Goal: Task Accomplishment & Management: Complete application form

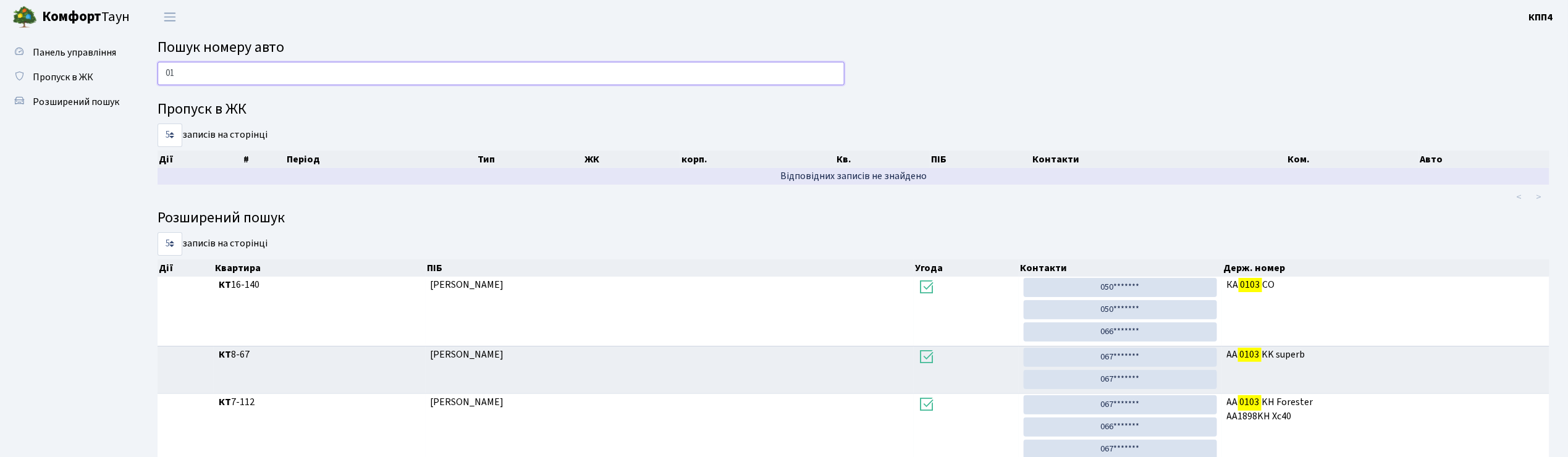
type input "0"
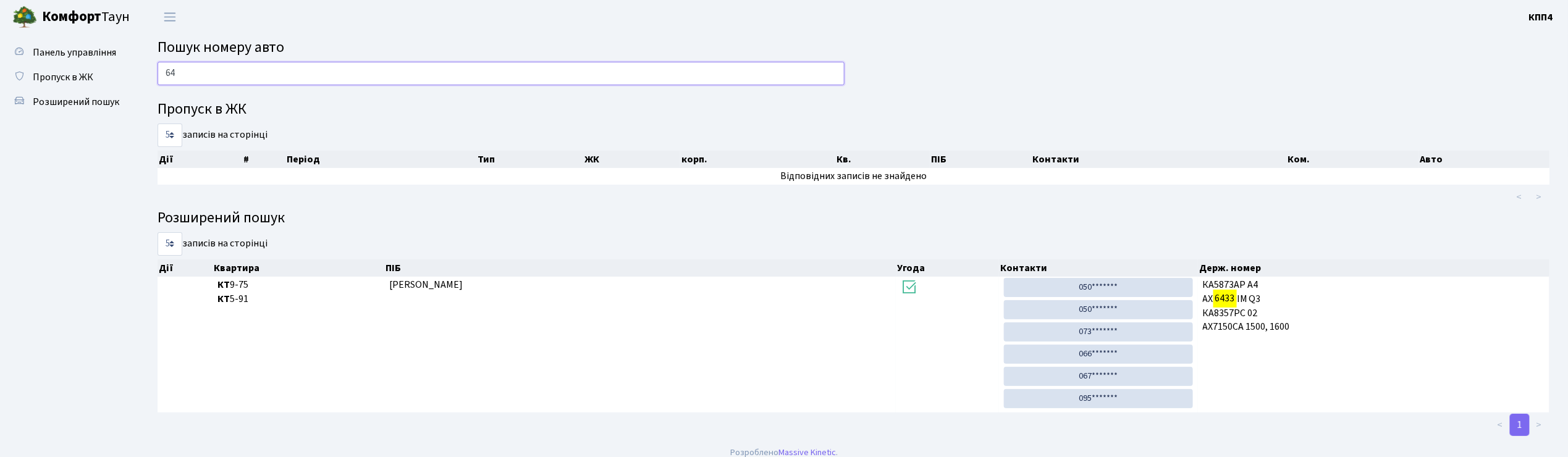
type input "6"
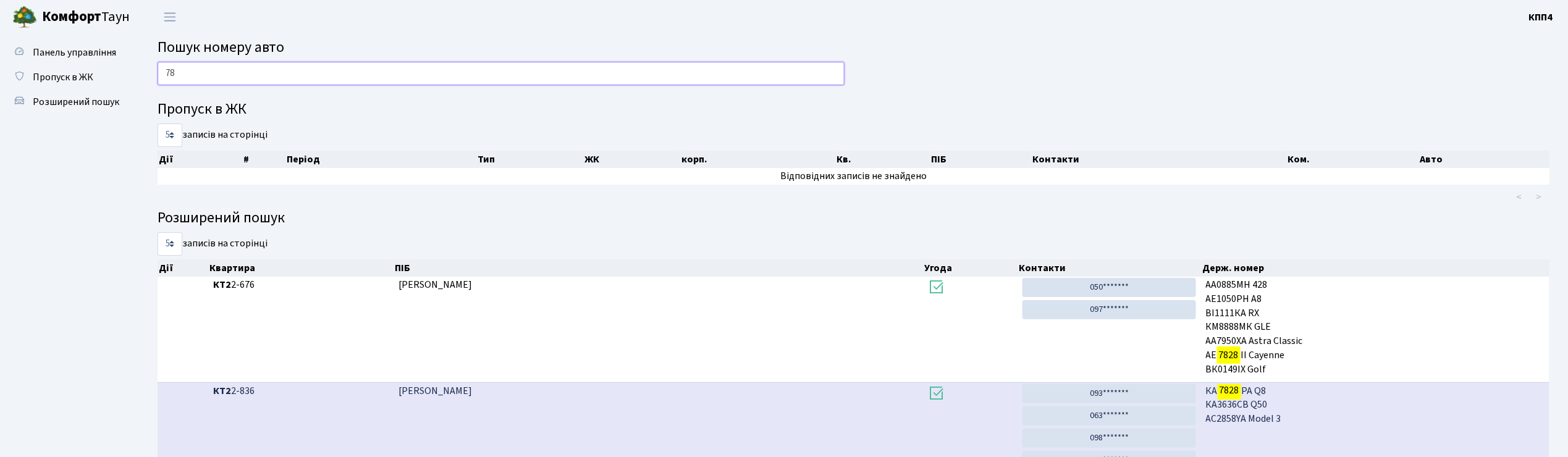
type input "7"
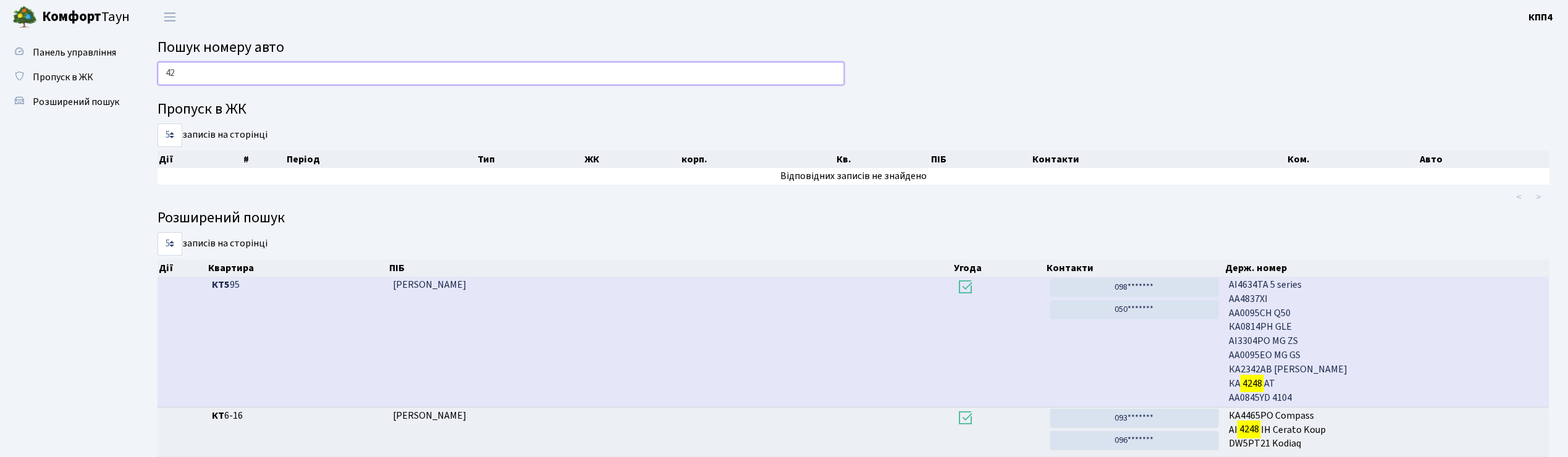
type input "4"
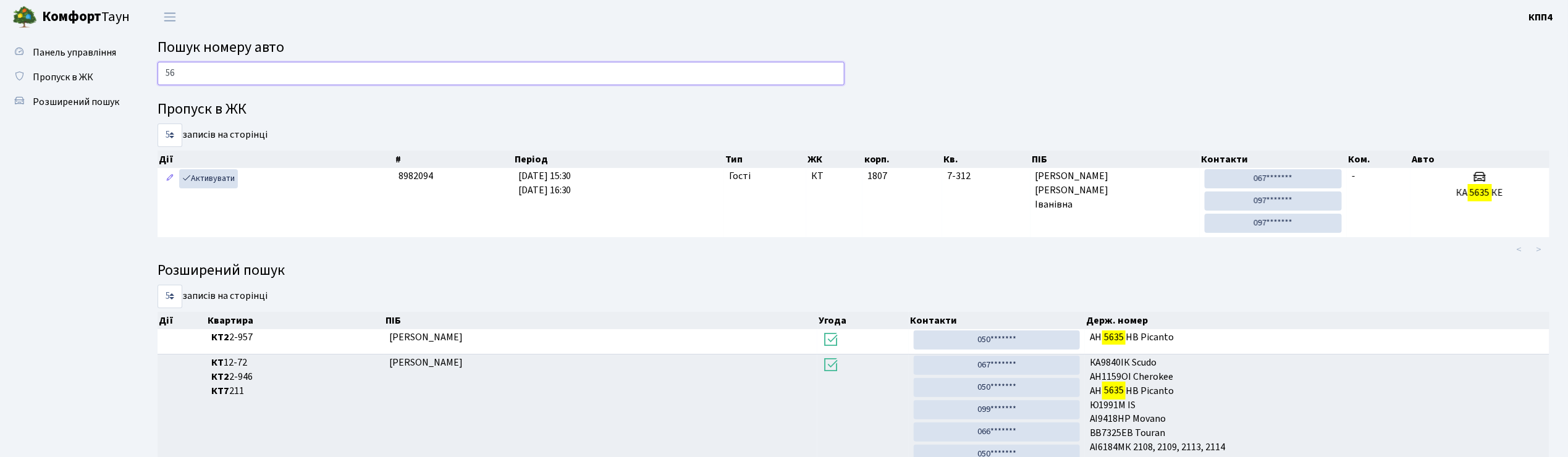
type input "5"
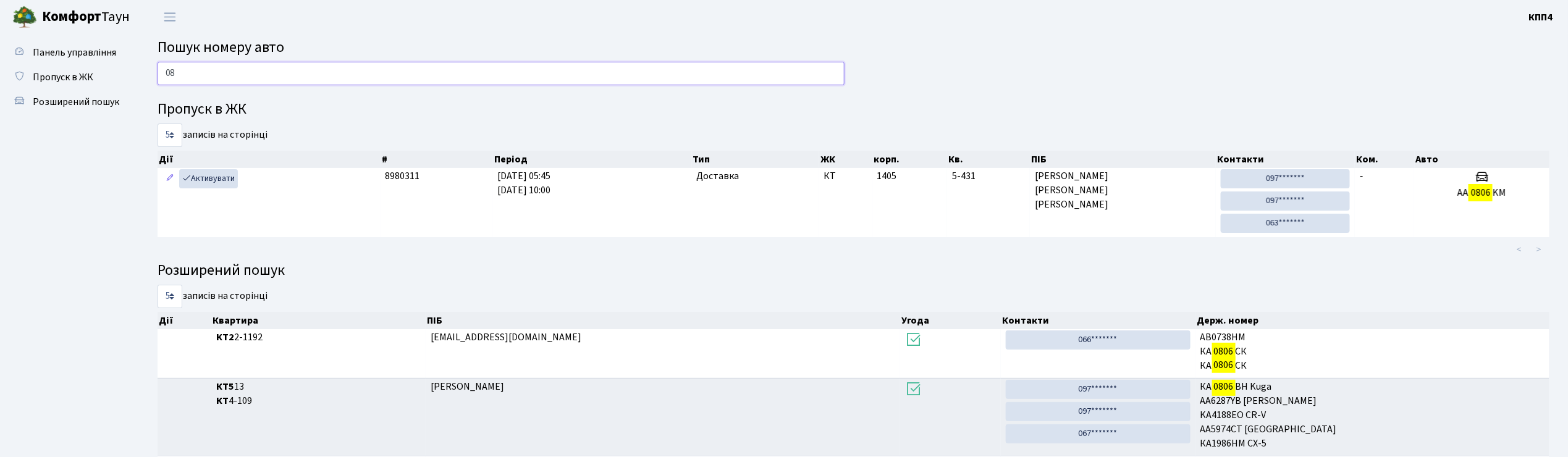
type input "0"
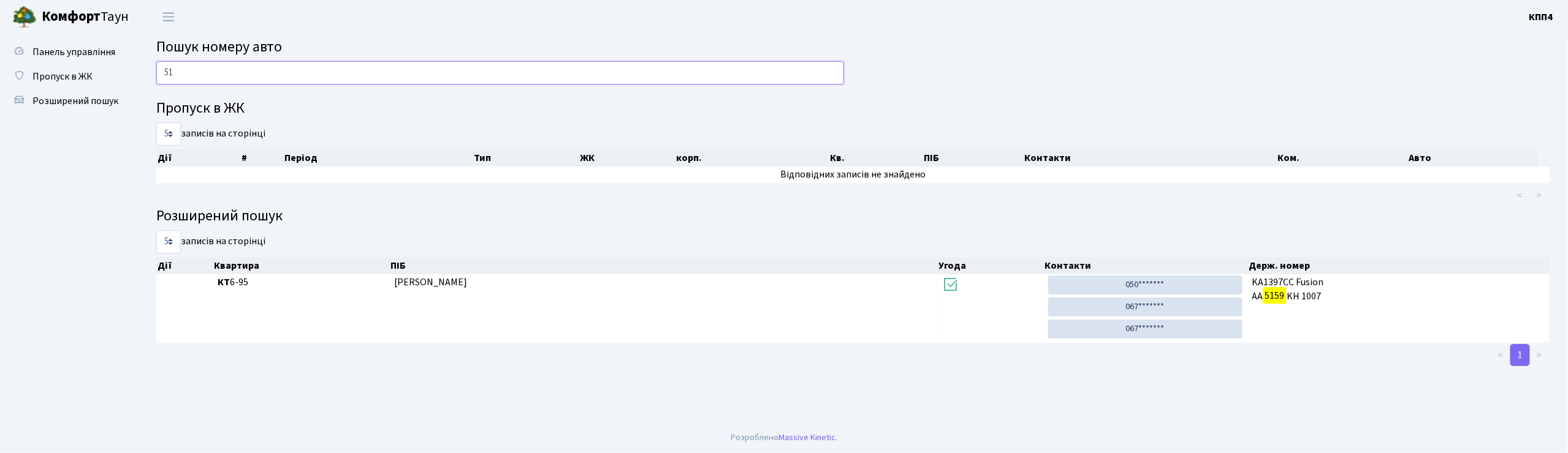
type input "5"
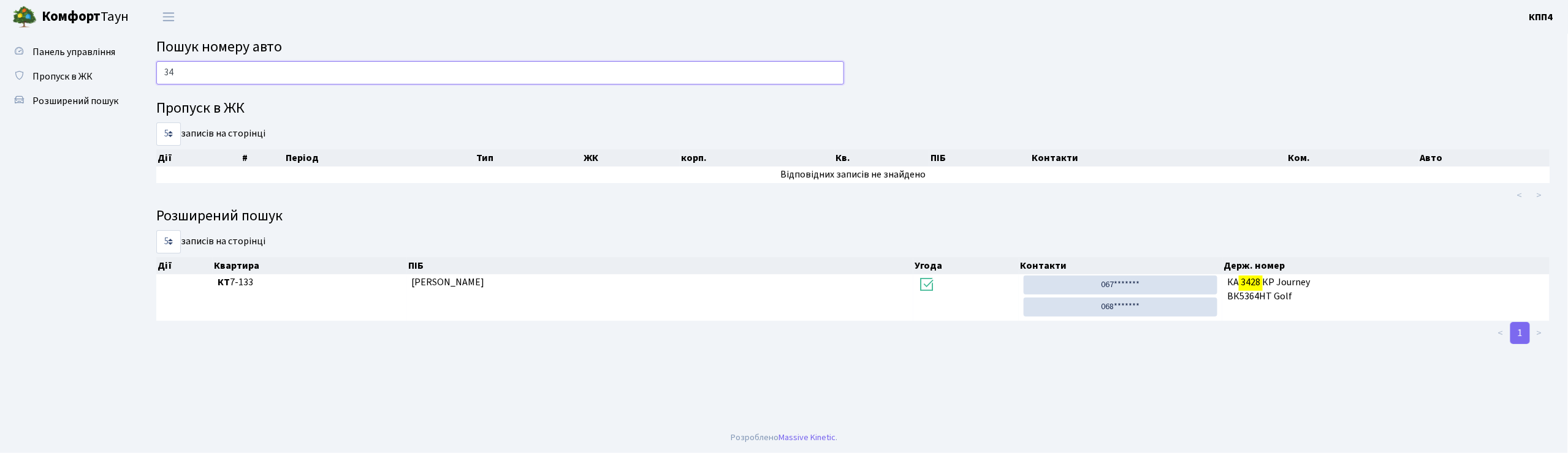
type input "3"
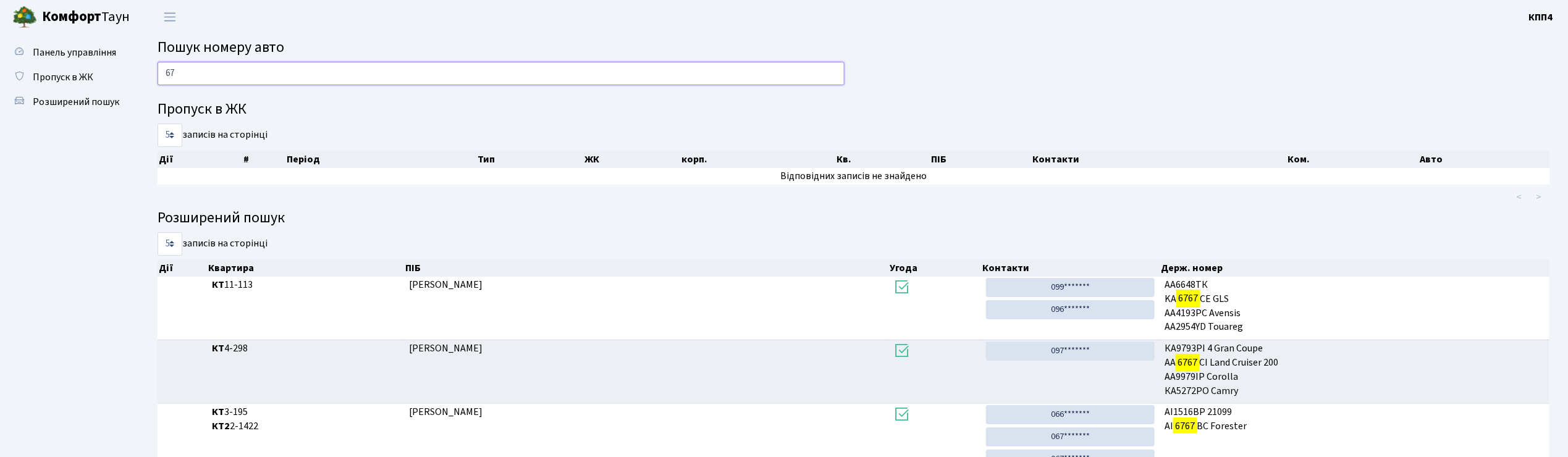
type input "6"
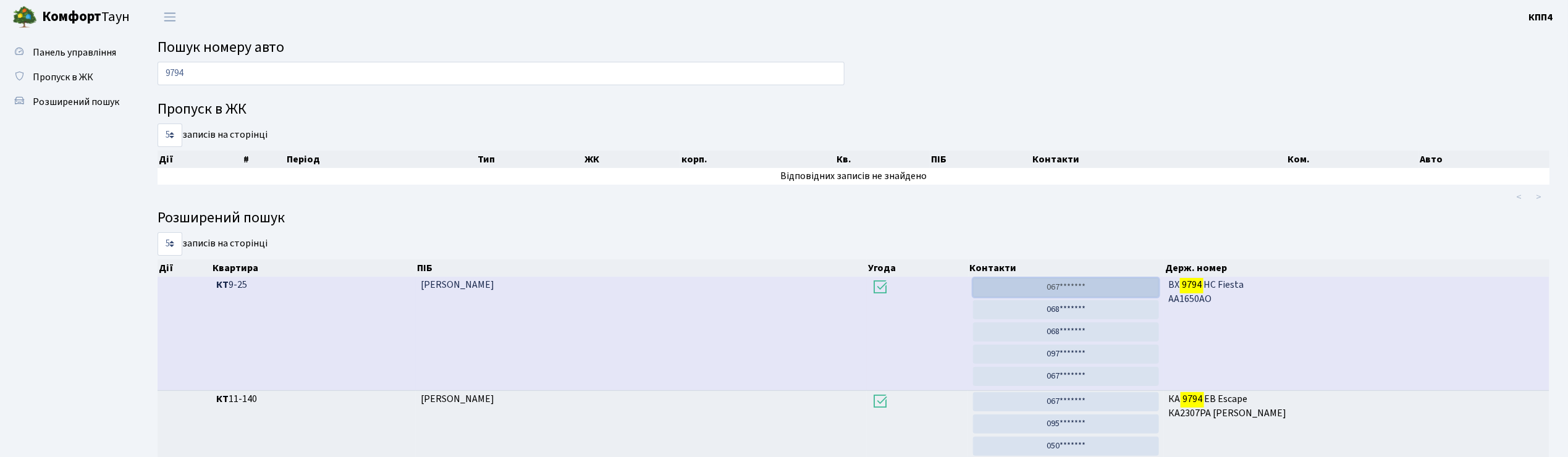
click at [1075, 288] on link "067*******" at bounding box center [1066, 287] width 186 height 19
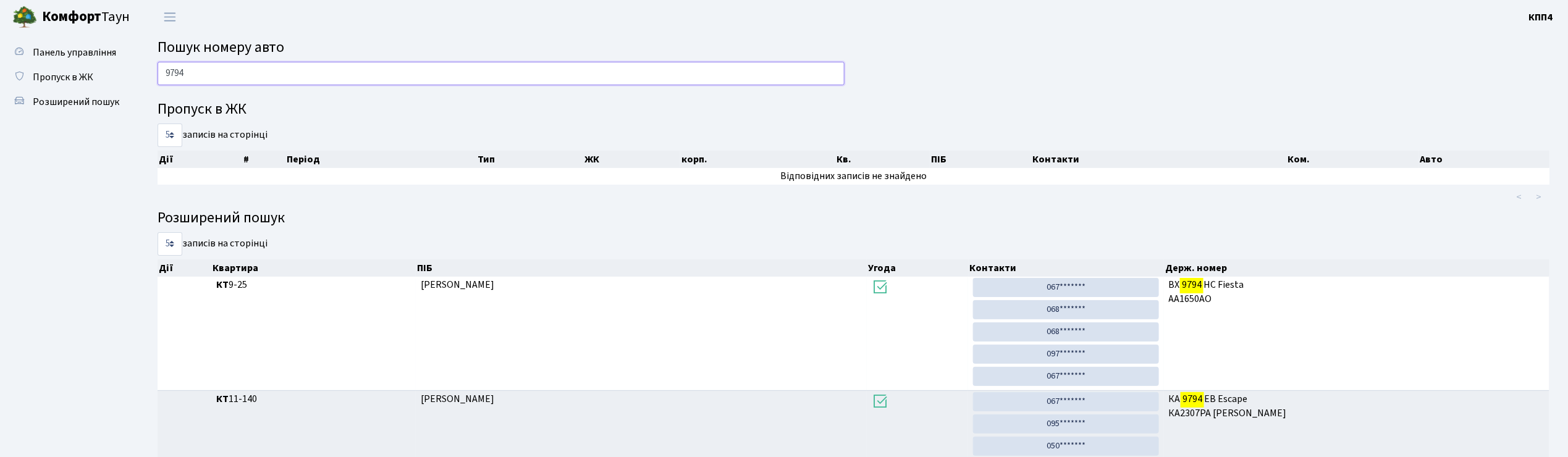
click at [188, 77] on input "9794" at bounding box center [500, 74] width 687 height 23
type input "9"
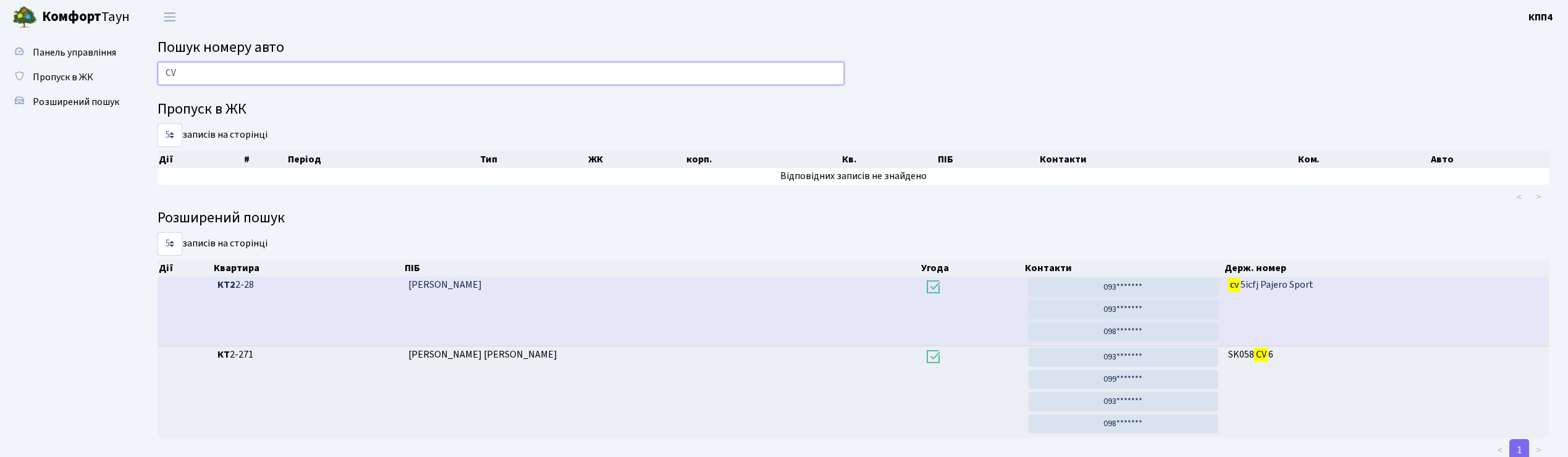
type input "C"
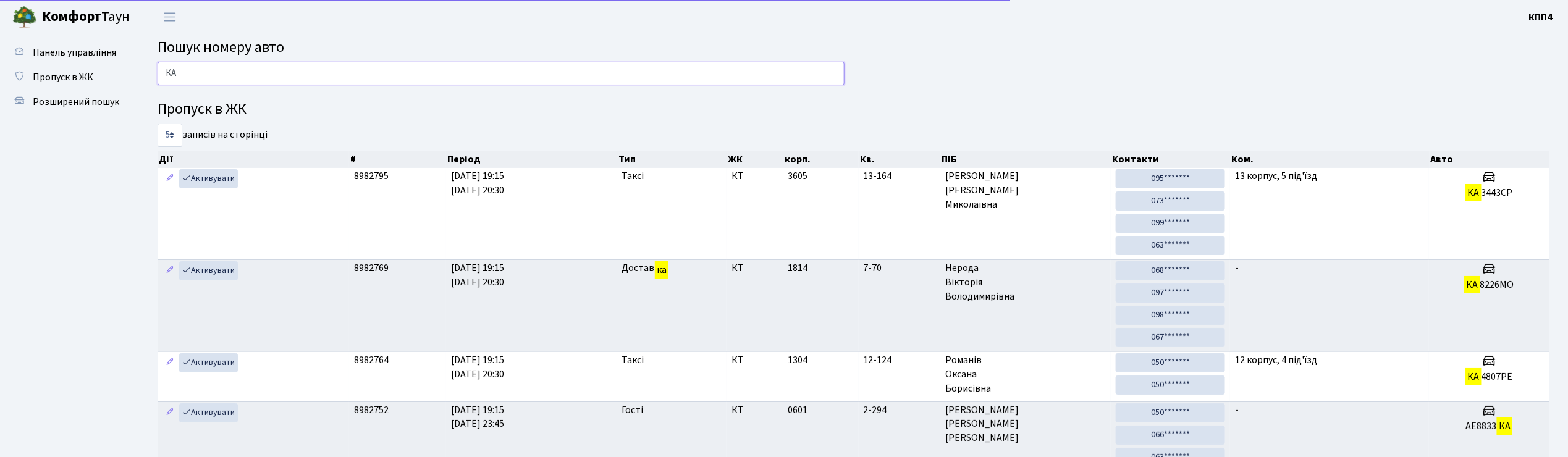
type input "[PERSON_NAME]"
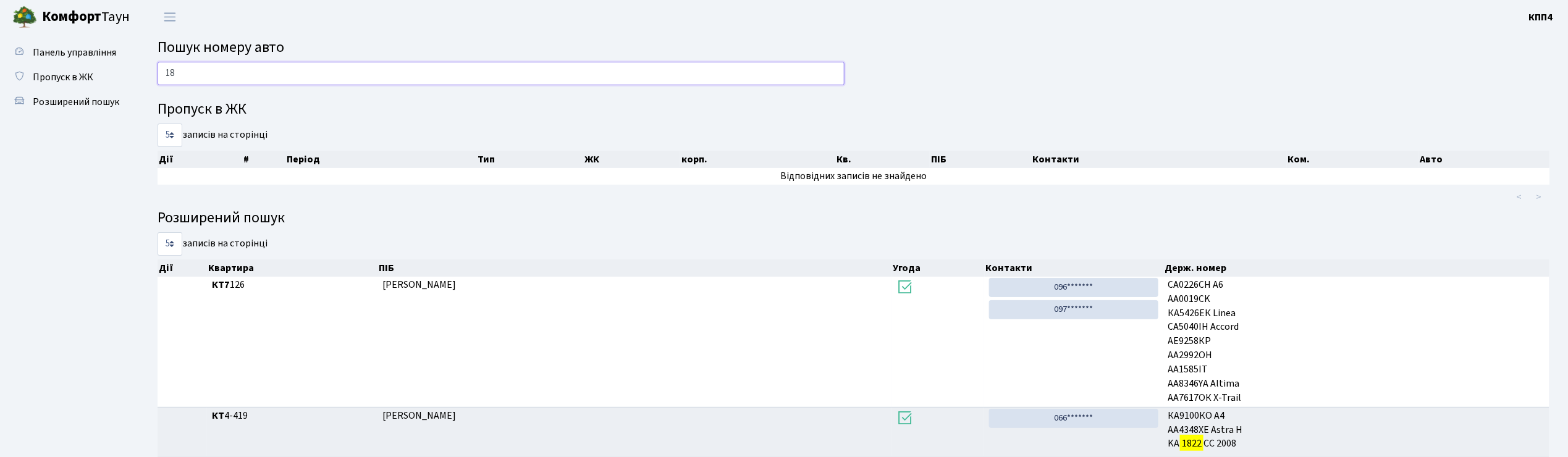
type input "1"
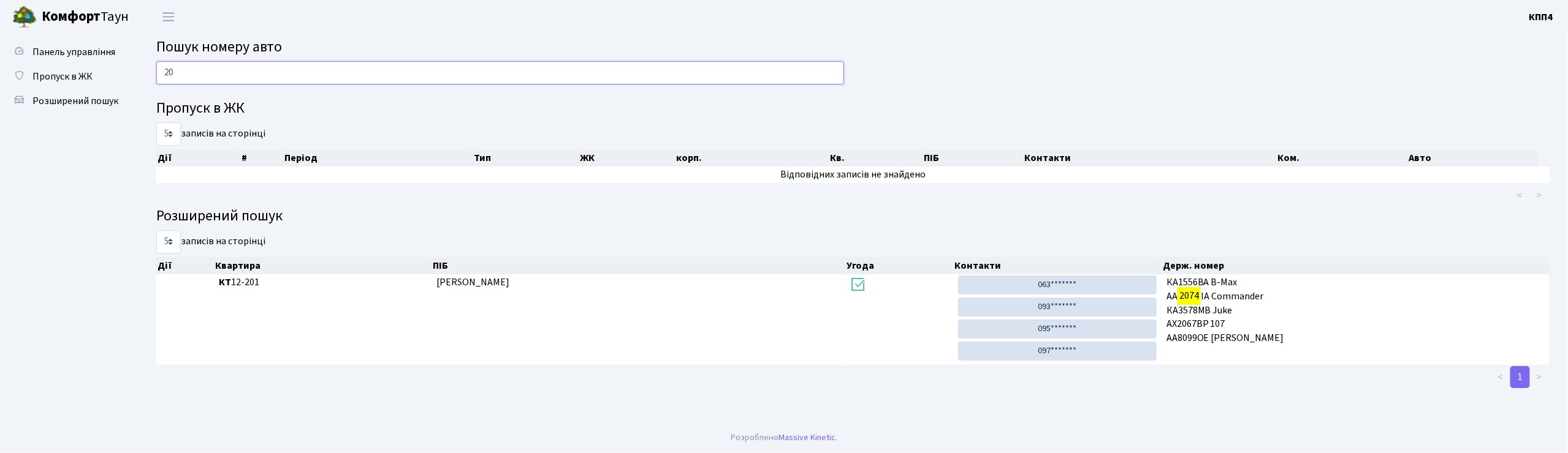
type input "2"
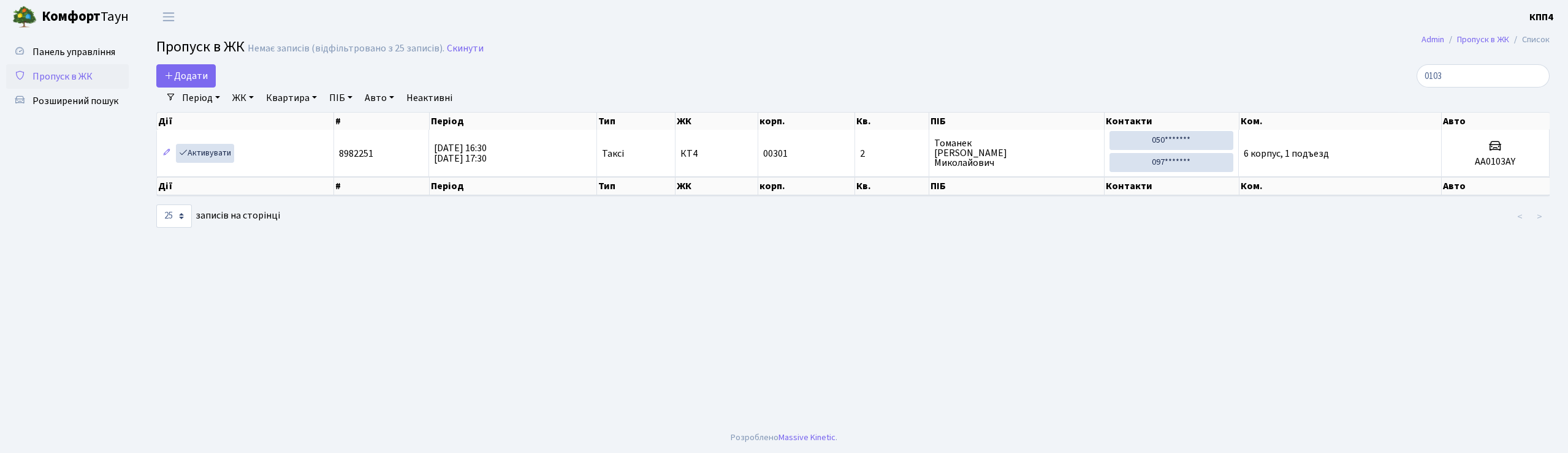
select select "25"
type input "0"
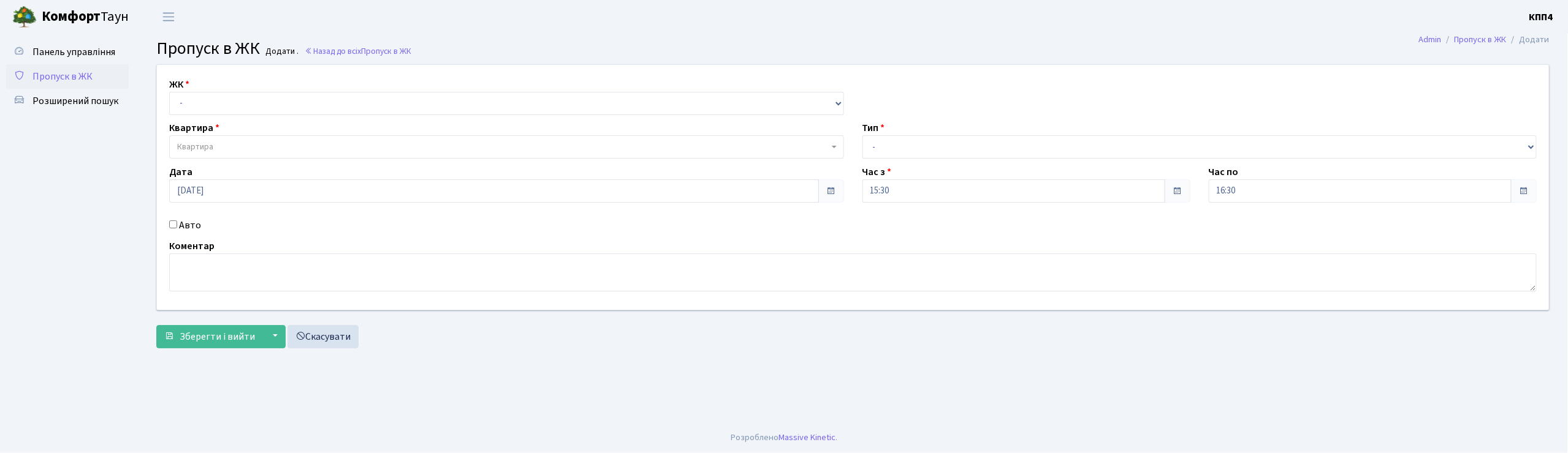
click at [174, 221] on input "Авто" at bounding box center [173, 225] width 8 height 8
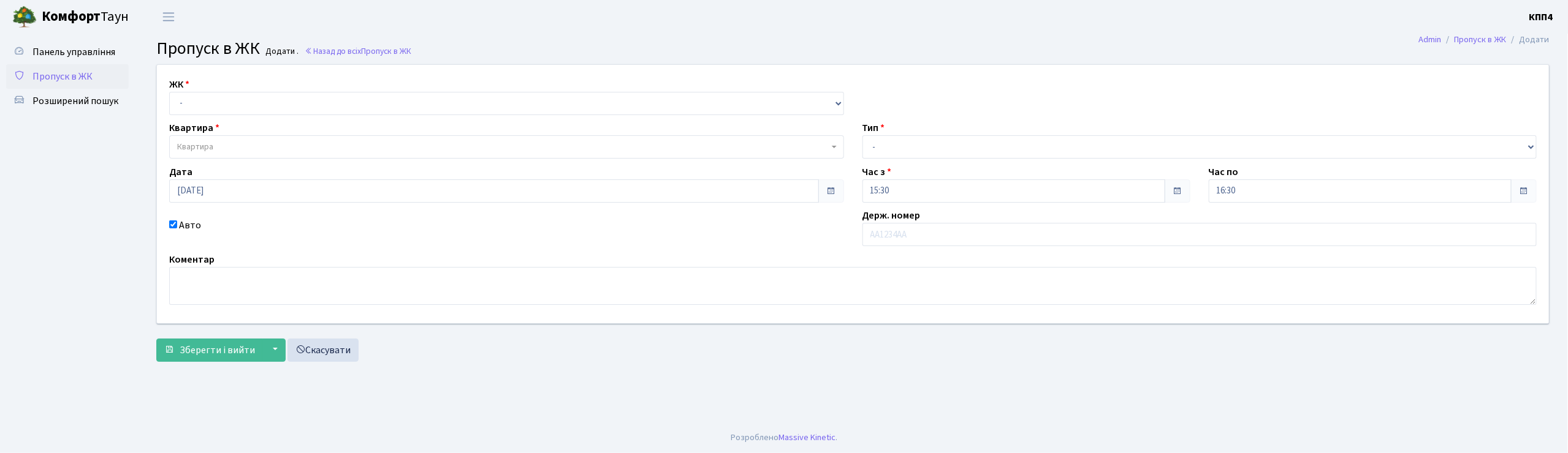
click at [170, 226] on input "Авто" at bounding box center [173, 225] width 8 height 8
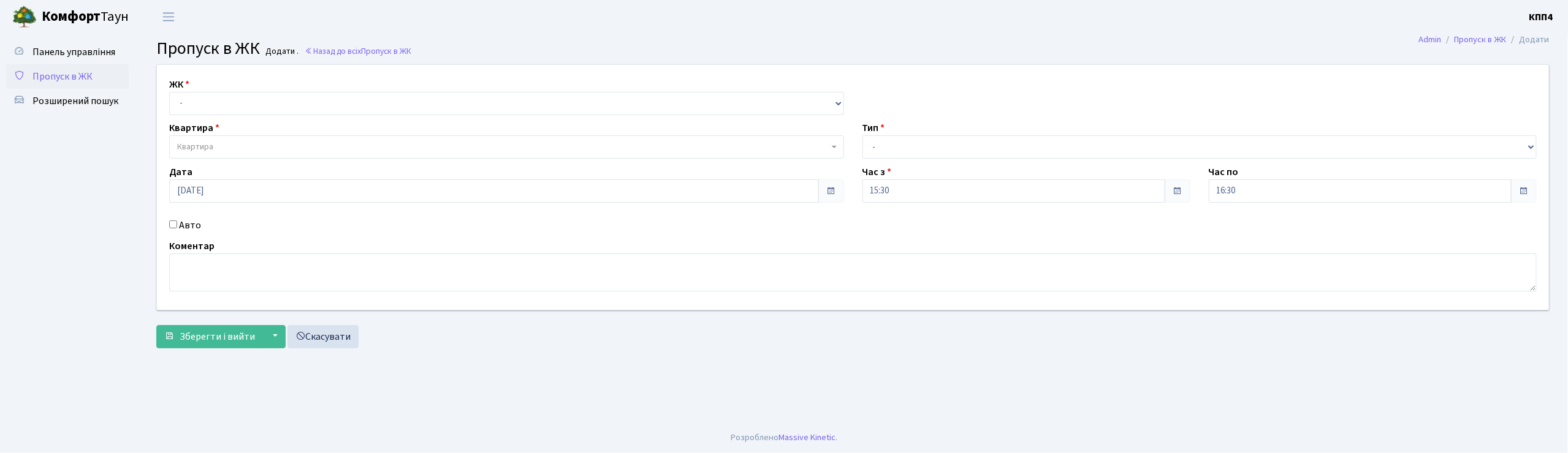
click at [173, 226] on input "Авто" at bounding box center [173, 225] width 8 height 8
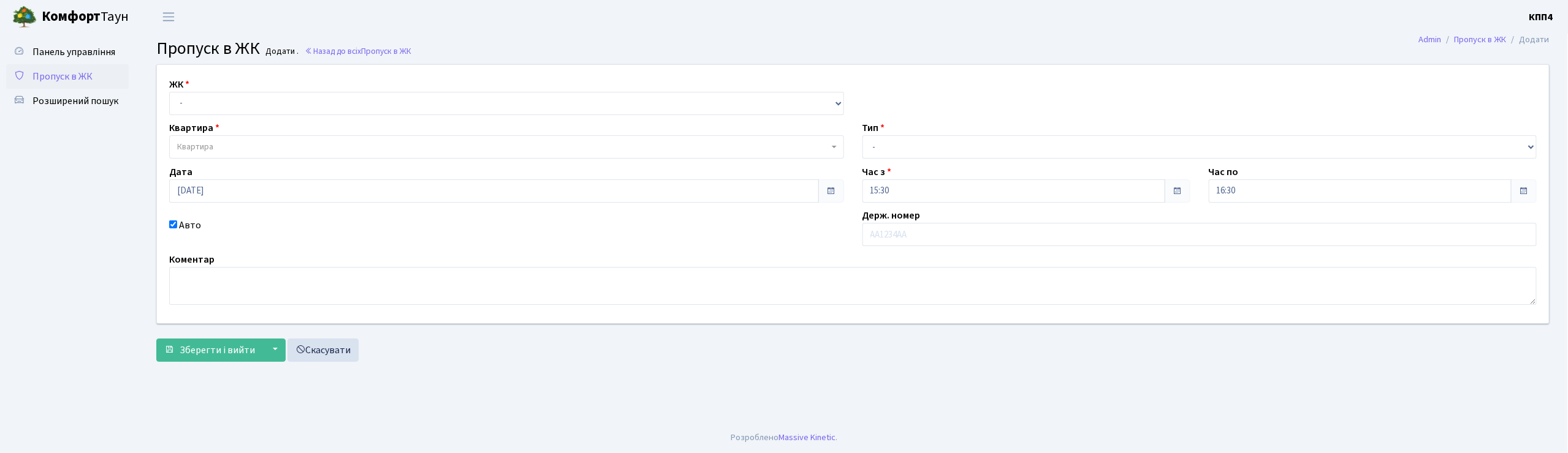
click at [173, 226] on input "Авто" at bounding box center [173, 225] width 8 height 8
checkbox input "false"
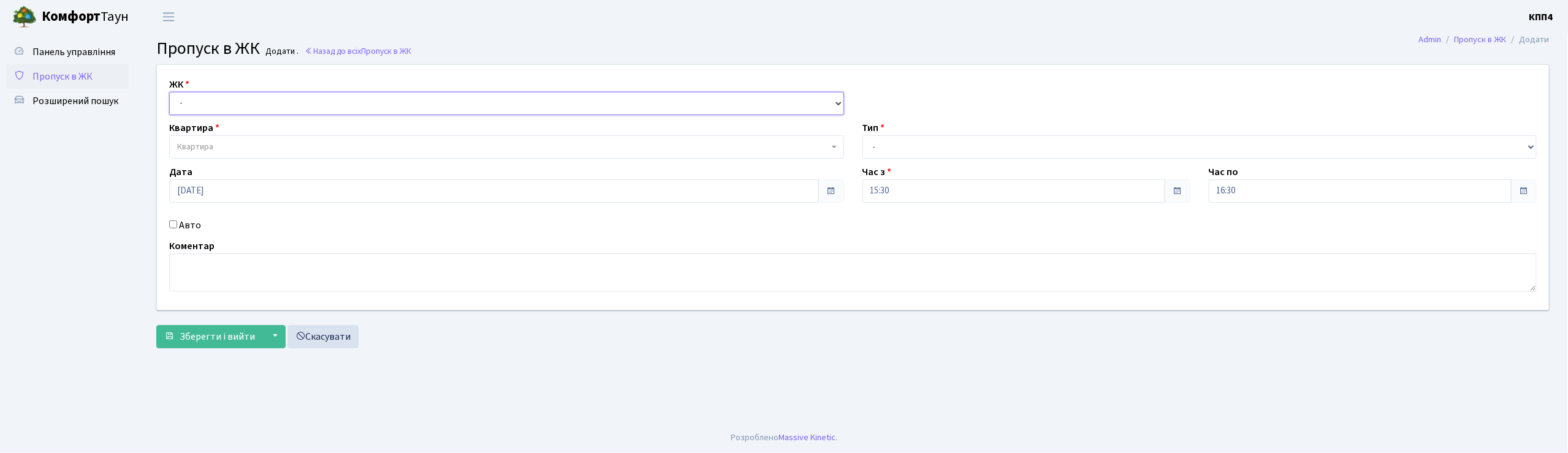
click at [184, 105] on select "- КТ, вул. Регенераторна, 4 КТ2, просп. Соборності, 17 КТ3, вул. Березнева, 16 …" at bounding box center [506, 104] width 675 height 23
select select "271"
click at [169, 92] on select "- КТ, вул. Регенераторна, 4 КТ2, просп. Соборності, 17 КТ3, вул. Березнева, 16 …" at bounding box center [506, 104] width 675 height 23
select select
click at [182, 140] on span "Квартира" at bounding box center [506, 147] width 675 height 23
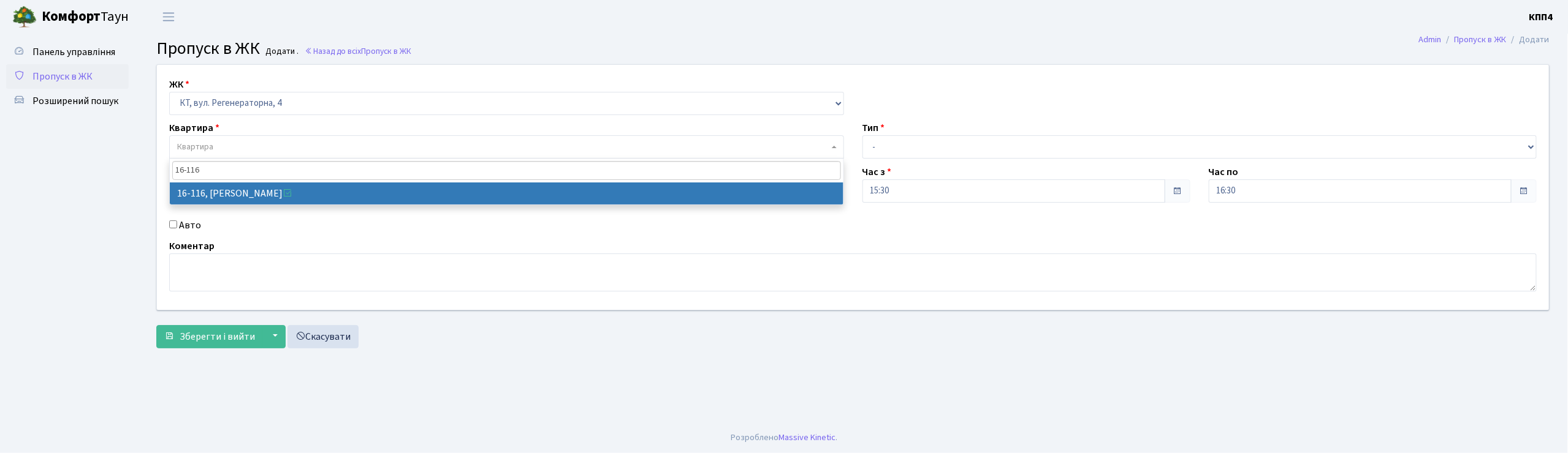
type input "16-116"
select select "8677"
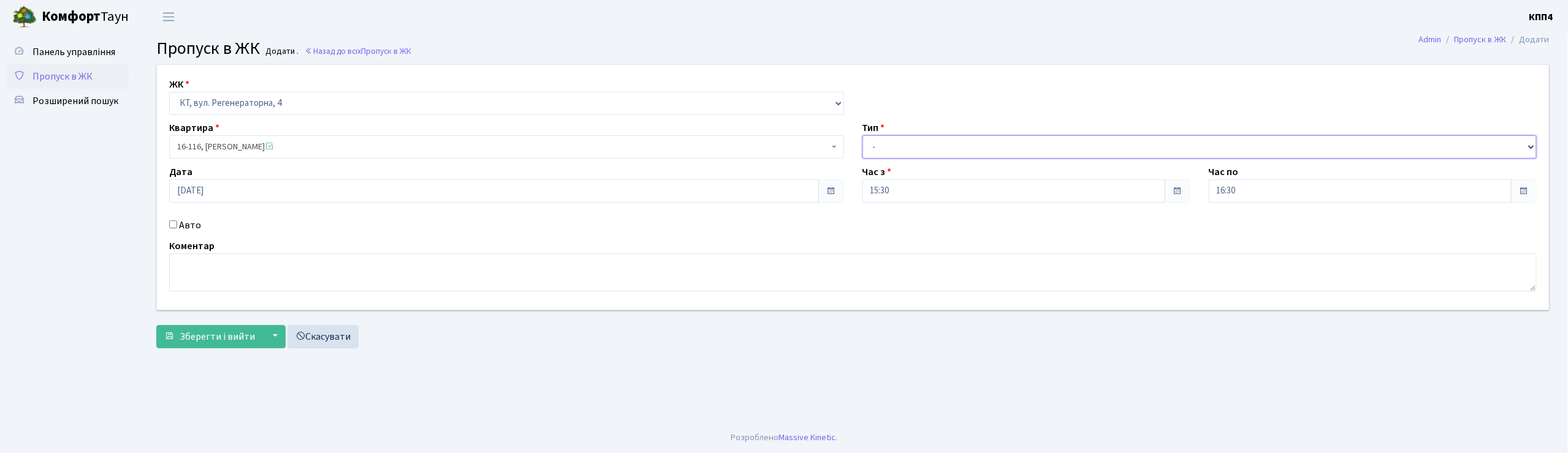
click at [898, 151] on select "- Доставка Таксі Гості Сервіс" at bounding box center [1199, 147] width 675 height 23
select select "3"
click at [862, 135] on select "- Доставка Таксі Гості Сервіс" at bounding box center [1199, 147] width 675 height 23
click at [228, 331] on span "Зберегти і вийти" at bounding box center [217, 337] width 76 height 13
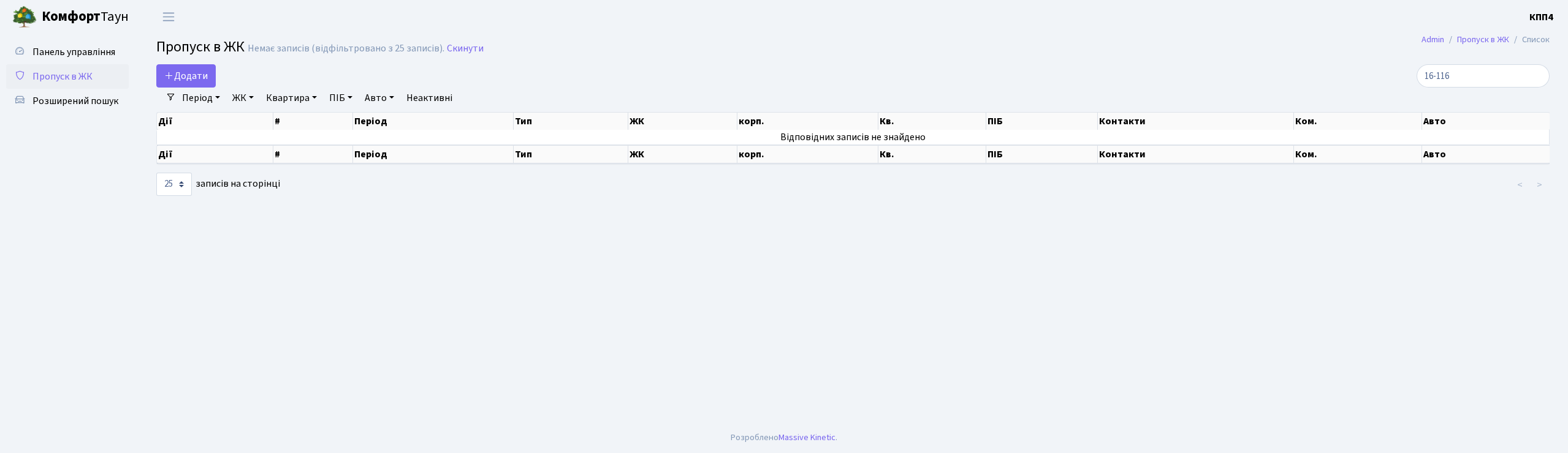
select select "25"
type input "1"
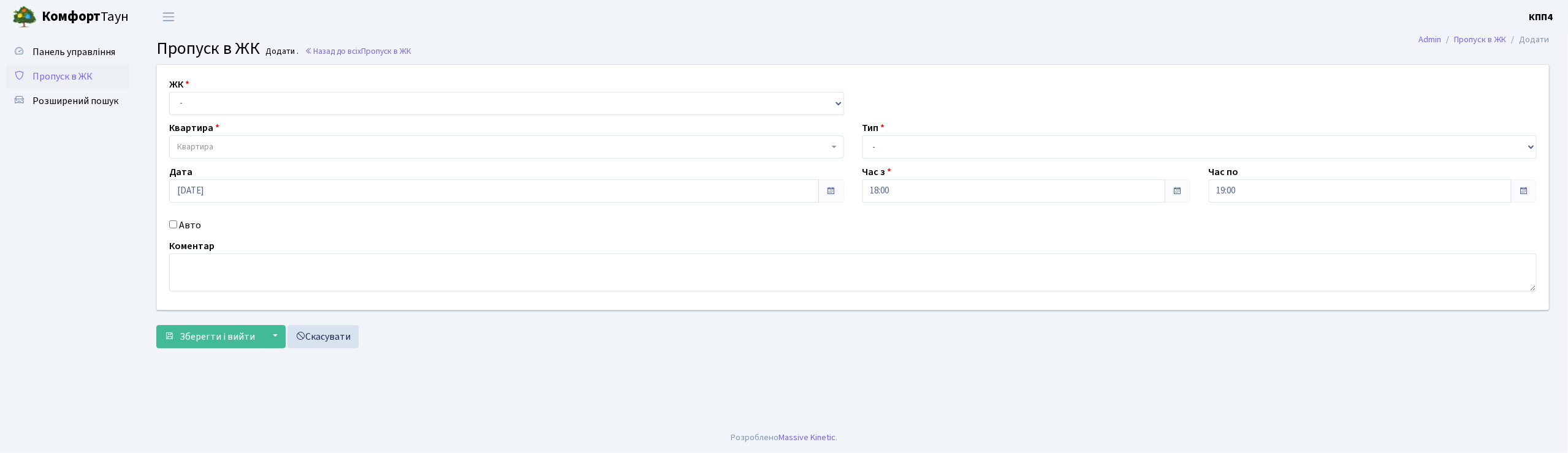
click at [174, 226] on input "Авто" at bounding box center [173, 225] width 8 height 8
checkbox input "true"
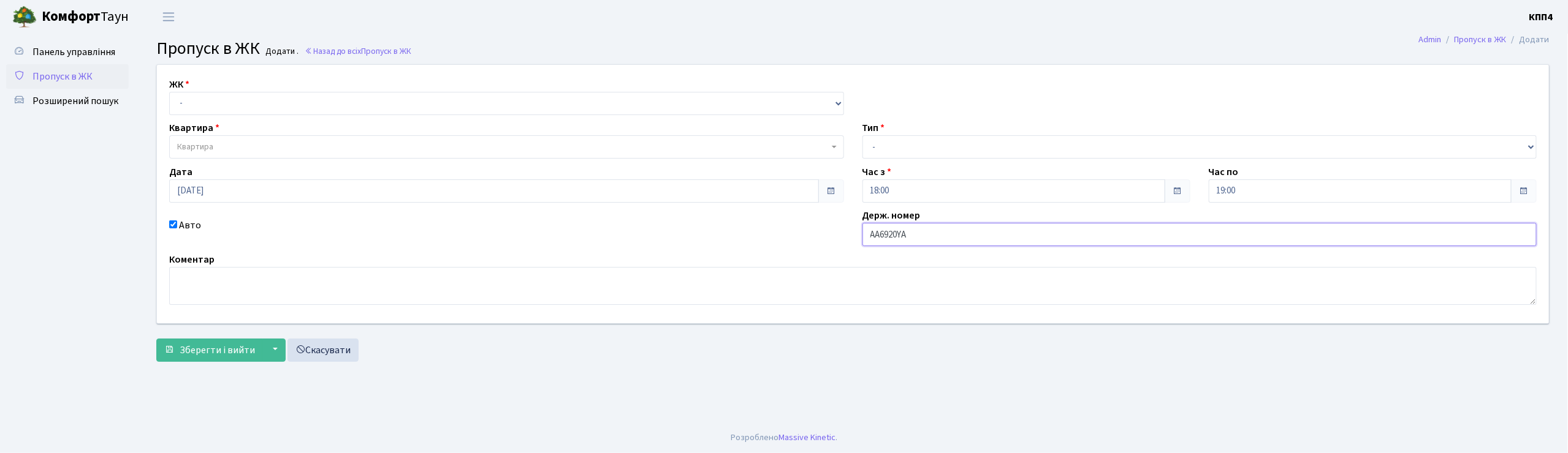
type input "АА6920YA"
click at [219, 89] on div "ЖК - КТ, вул. Регенераторна, 4 КТ2, просп. Соборності, 17 КТ3, вул. Березнева, …" at bounding box center [506, 96] width 693 height 38
click at [217, 106] on select "- КТ, вул. Регенераторна, 4 КТ2, просп. Соборності, 17 КТ3, вул. Березнева, 16 …" at bounding box center [506, 104] width 675 height 23
select select "271"
click at [169, 92] on select "- КТ, вул. Регенераторна, 4 КТ2, просп. Соборності, 17 КТ3, вул. Березнева, 16 …" at bounding box center [506, 104] width 675 height 23
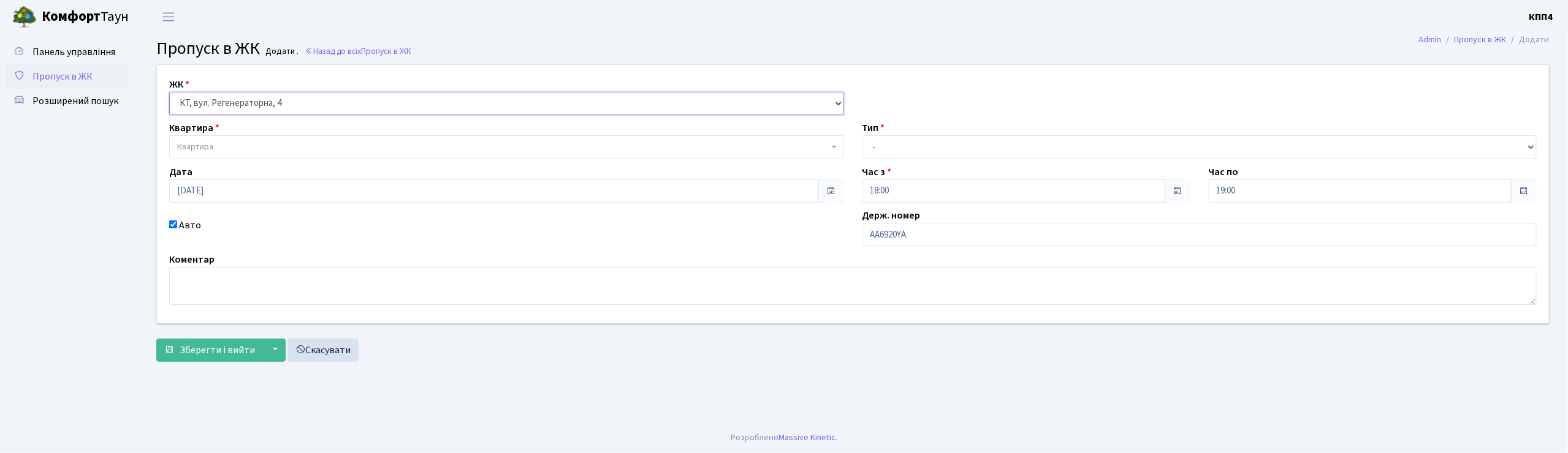
select select
click at [231, 149] on span "Квартира" at bounding box center [502, 147] width 652 height 12
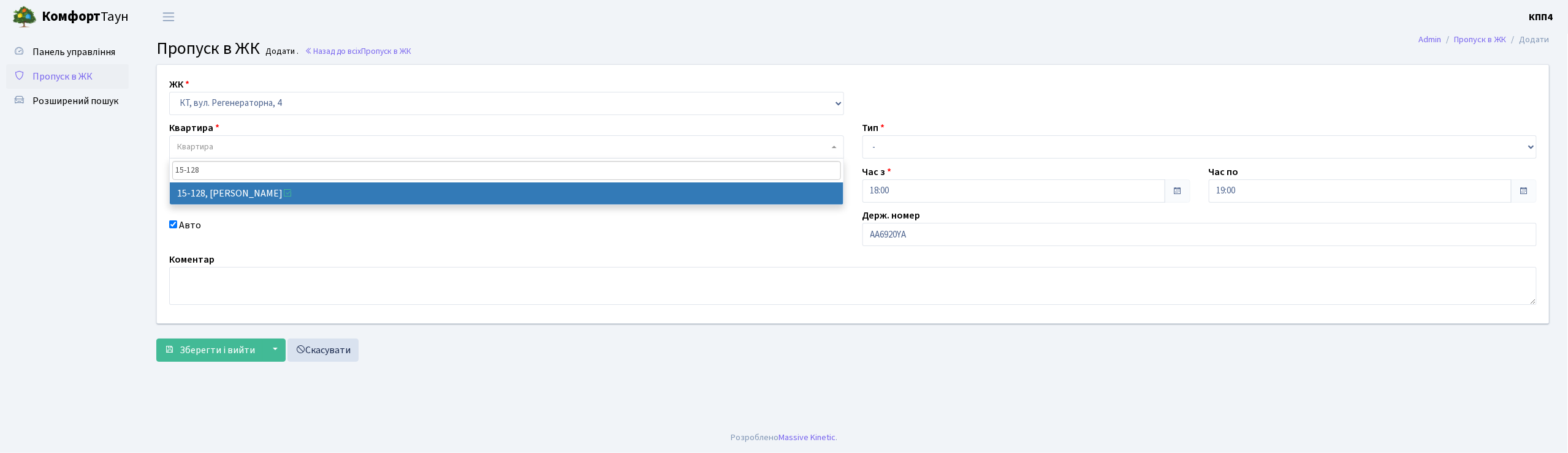
type input "15-128"
select select "8903"
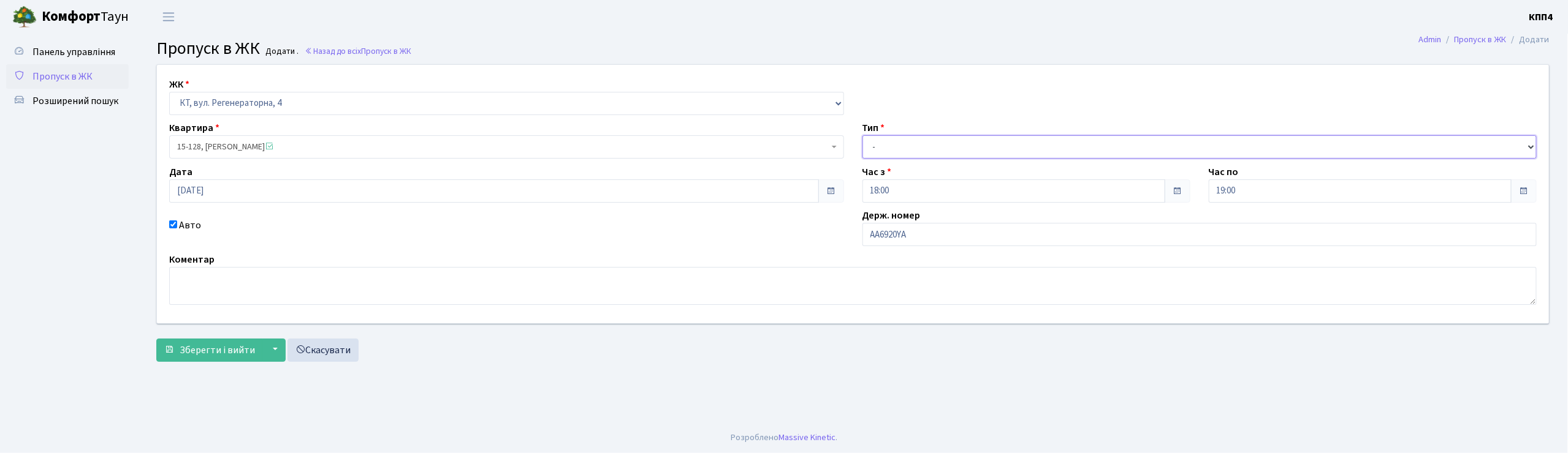
click at [896, 147] on select "- Доставка Таксі Гості Сервіс" at bounding box center [1199, 147] width 675 height 23
select select "2"
click at [862, 135] on select "- Доставка Таксі Гості Сервіс" at bounding box center [1199, 147] width 675 height 23
click at [216, 346] on span "Зберегти і вийти" at bounding box center [217, 350] width 76 height 13
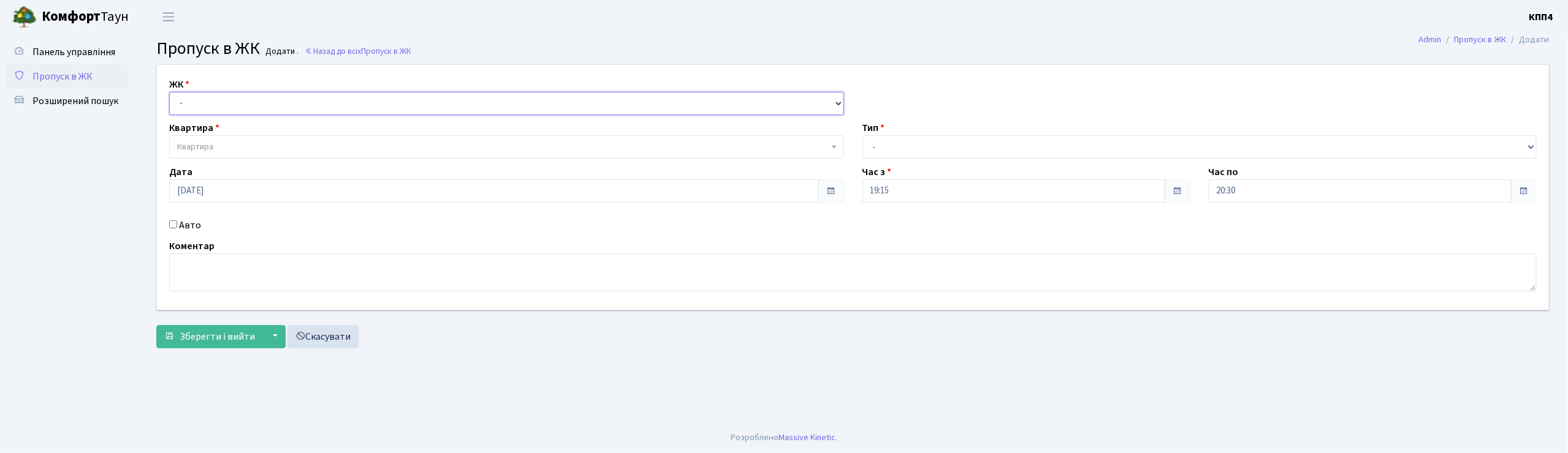
click at [203, 110] on select "- КТ, вул. Регенераторна, 4 КТ2, просп. [STREET_ADDRESS] [STREET_ADDRESS] [PERS…" at bounding box center [506, 104] width 675 height 23
select select "271"
click at [169, 92] on select "- КТ, вул. Регенераторна, 4 КТ2, просп. [STREET_ADDRESS] [STREET_ADDRESS] [PERS…" at bounding box center [506, 104] width 675 height 23
select select
click at [203, 147] on span "Квартира" at bounding box center [195, 147] width 37 height 12
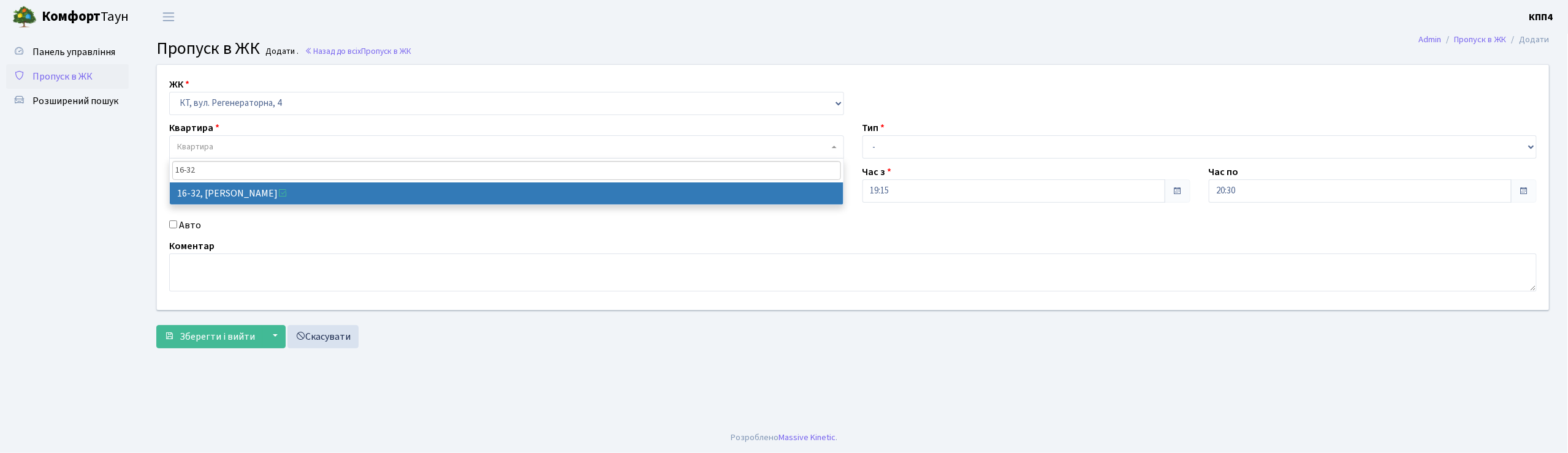
type input "16-32"
select select "8593"
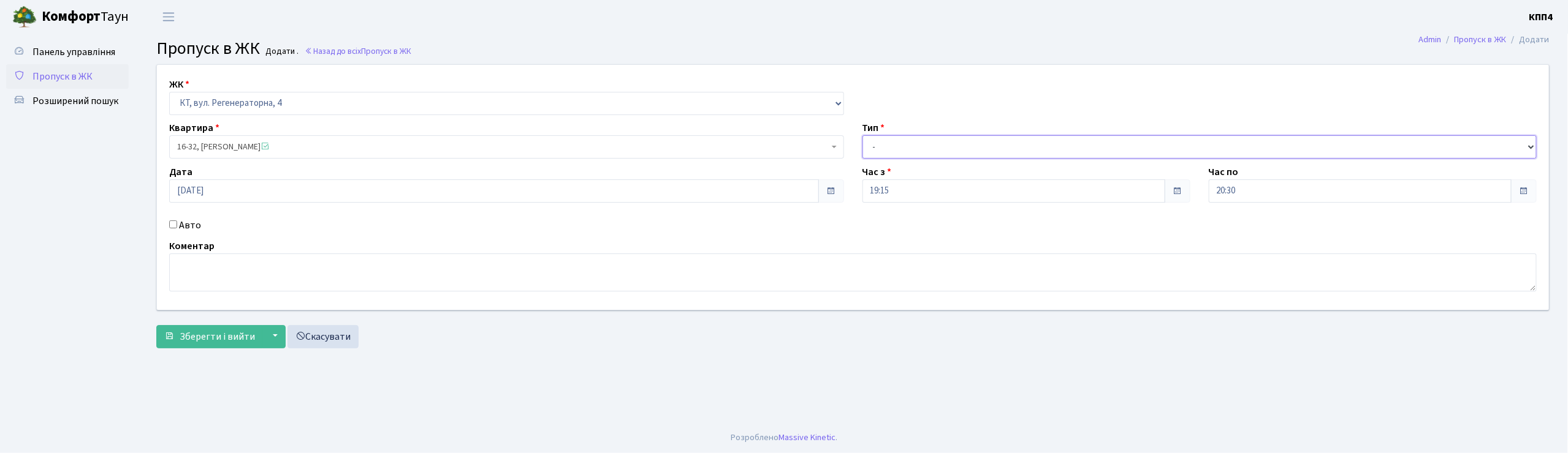
click at [876, 149] on select "- Доставка Таксі Гості Сервіс" at bounding box center [1199, 147] width 675 height 23
select select "1"
click at [862, 135] on select "- Доставка Таксі Гості Сервіс" at bounding box center [1199, 147] width 675 height 23
click at [205, 343] on span "Зберегти і вийти" at bounding box center [217, 337] width 76 height 13
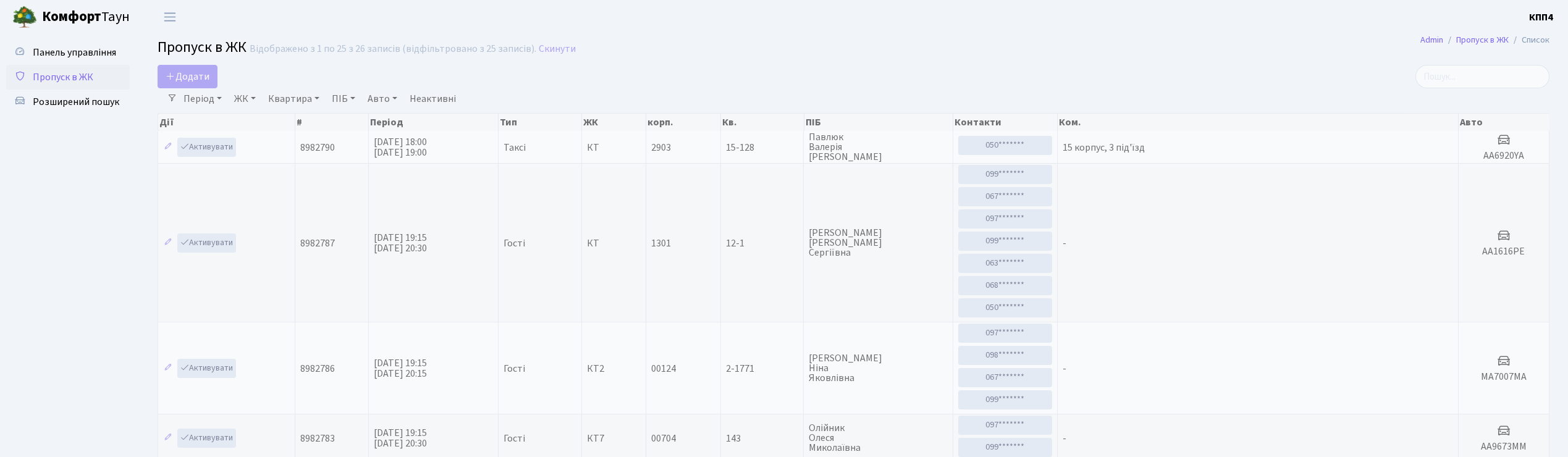
select select "25"
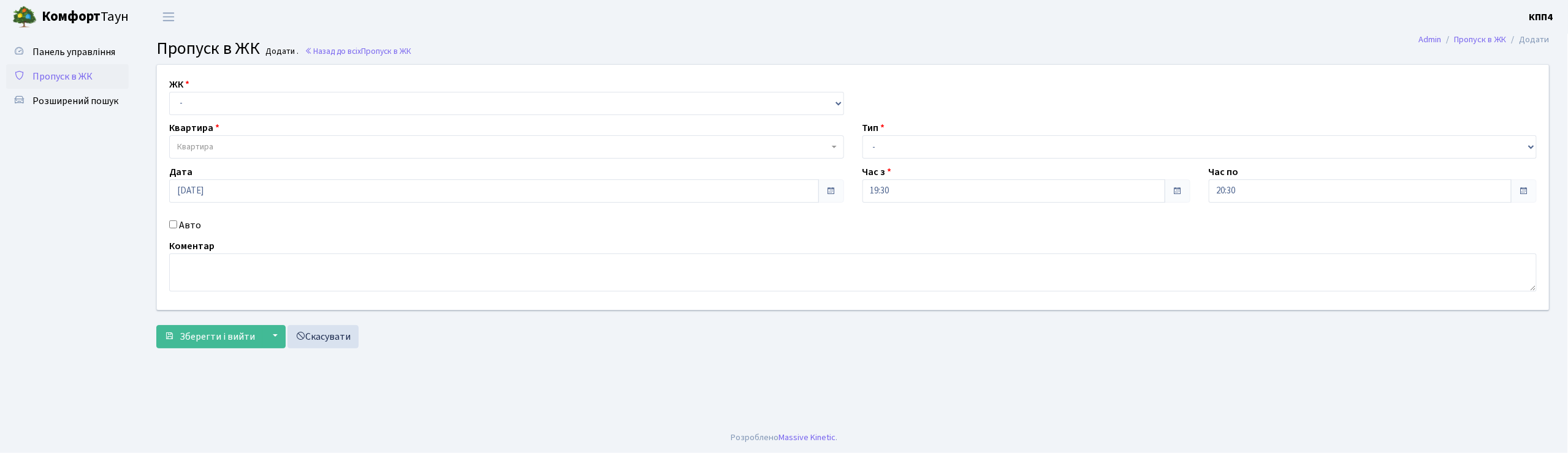
click at [174, 222] on input "Авто" at bounding box center [173, 225] width 8 height 8
checkbox input "true"
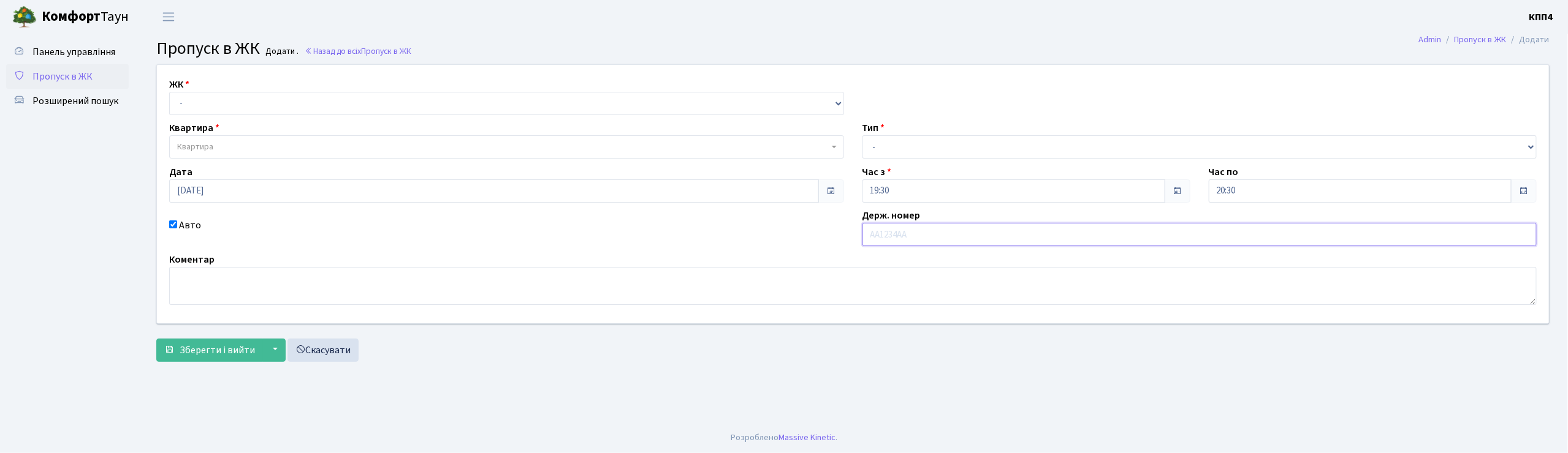
type input "І"
click at [864, 239] on input "2869" at bounding box center [1199, 235] width 675 height 23
type input "ІY2869"
click at [208, 90] on div "ЖК - КТ, вул. Регенераторна, 4 КТ2, просп. Соборності, 17 КТ3, вул. Березнева, …" at bounding box center [506, 96] width 693 height 38
click at [206, 105] on select "- КТ, вул. Регенераторна, 4 КТ2, просп. Соборності, 17 КТ3, вул. Березнева, 16 …" at bounding box center [506, 104] width 675 height 23
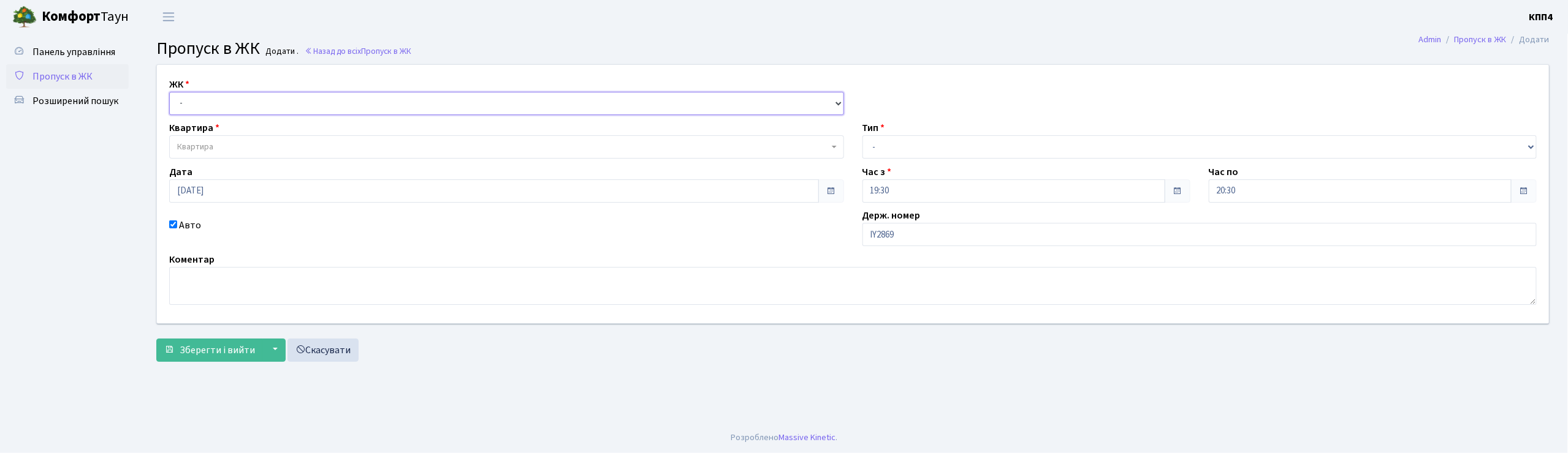
select select "271"
click at [169, 92] on select "- КТ, вул. Регенераторна, 4 КТ2, просп. Соборності, 17 КТ3, вул. Березнева, 16 …" at bounding box center [506, 104] width 675 height 23
select select
click at [212, 154] on span "Квартира" at bounding box center [506, 147] width 675 height 23
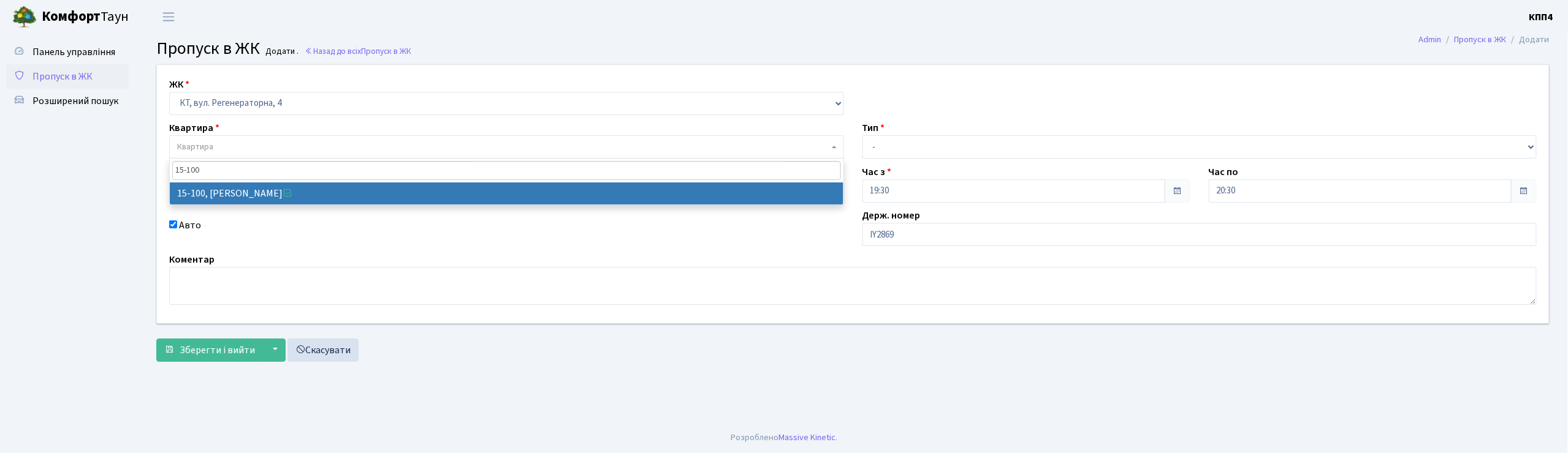
type input "15-100"
select select "8875"
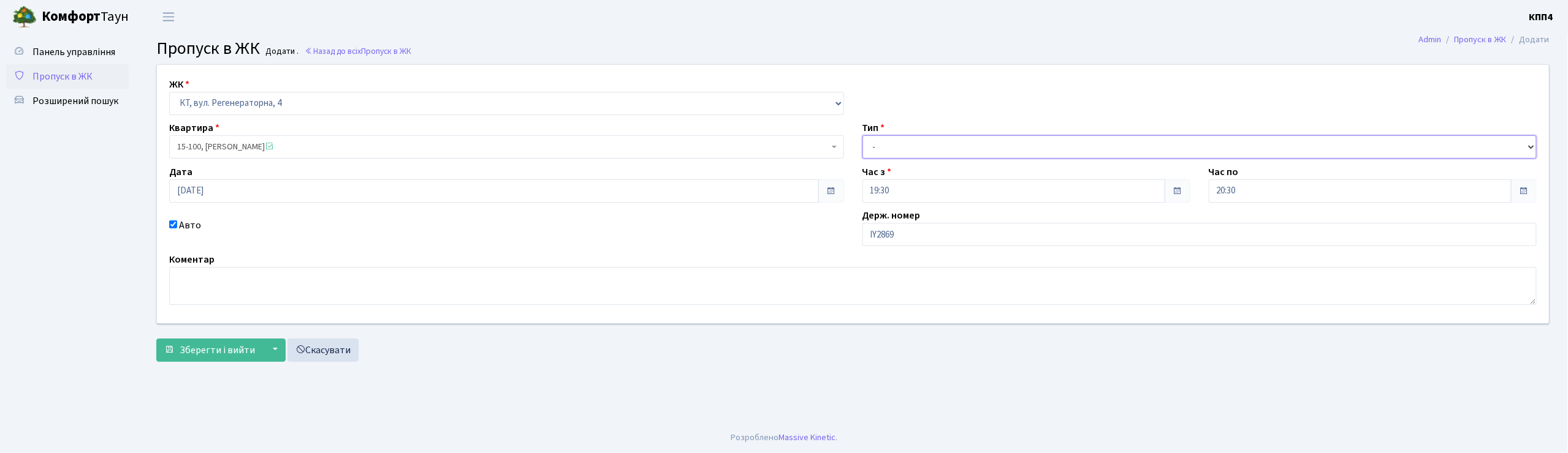
click at [869, 143] on select "- Доставка Таксі Гості Сервіс" at bounding box center [1199, 147] width 675 height 23
select select "2"
click at [862, 135] on select "- Доставка Таксі Гості Сервіс" at bounding box center [1199, 147] width 675 height 23
click at [217, 352] on span "Зберегти і вийти" at bounding box center [217, 350] width 76 height 13
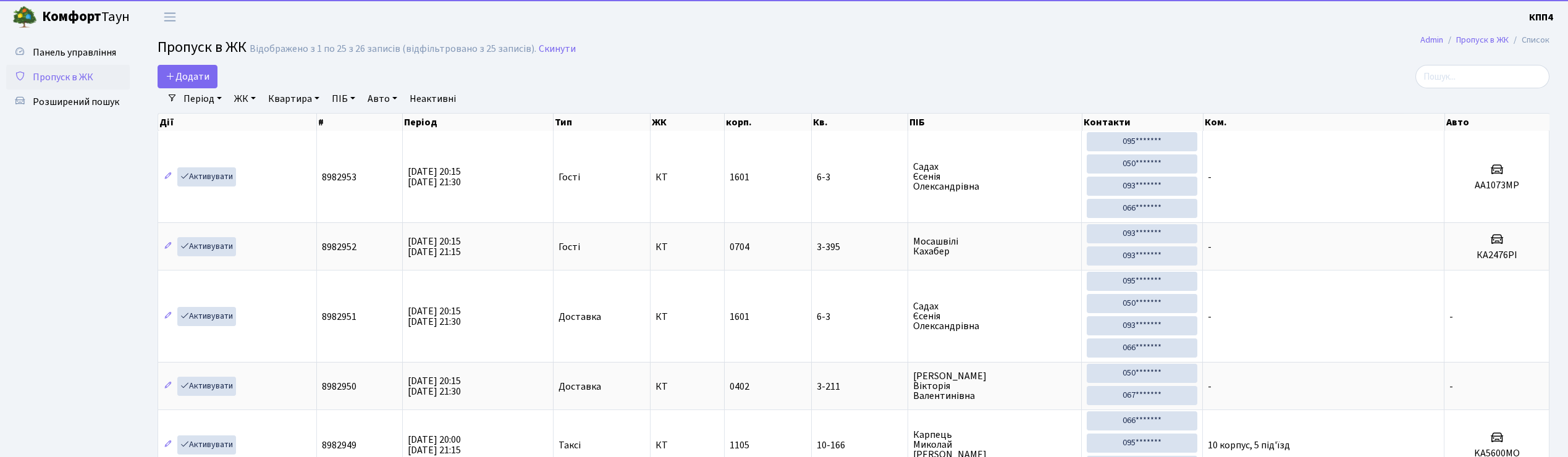
select select "25"
click at [1510, 87] on input "search" at bounding box center [1483, 77] width 134 height 23
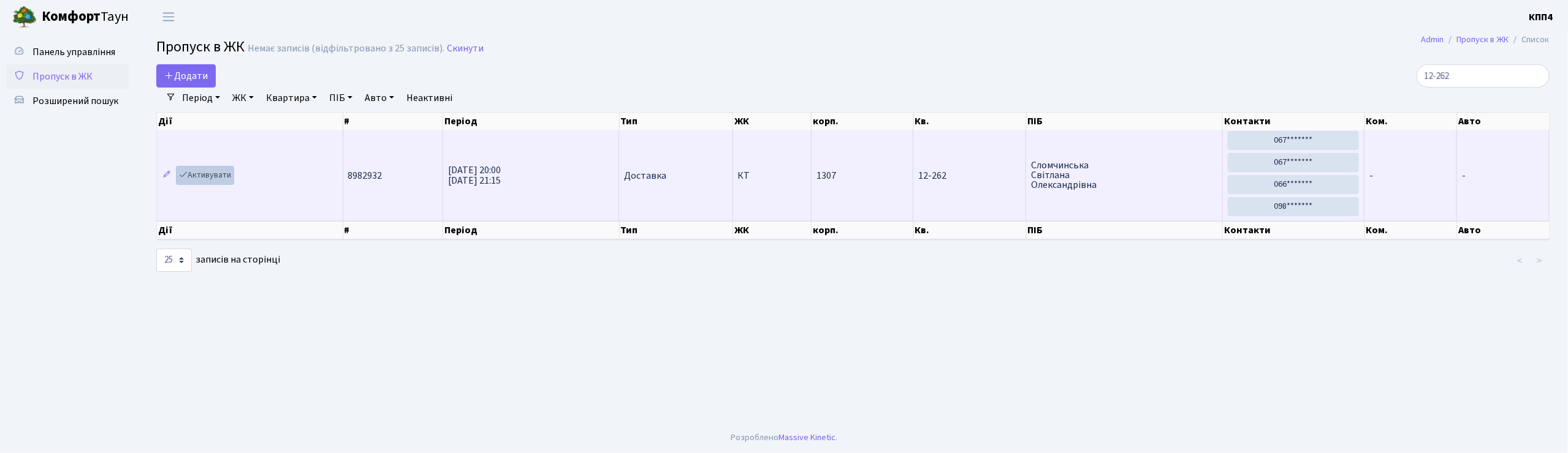
type input "12-262"
click at [209, 177] on link "Активувати" at bounding box center [205, 175] width 58 height 19
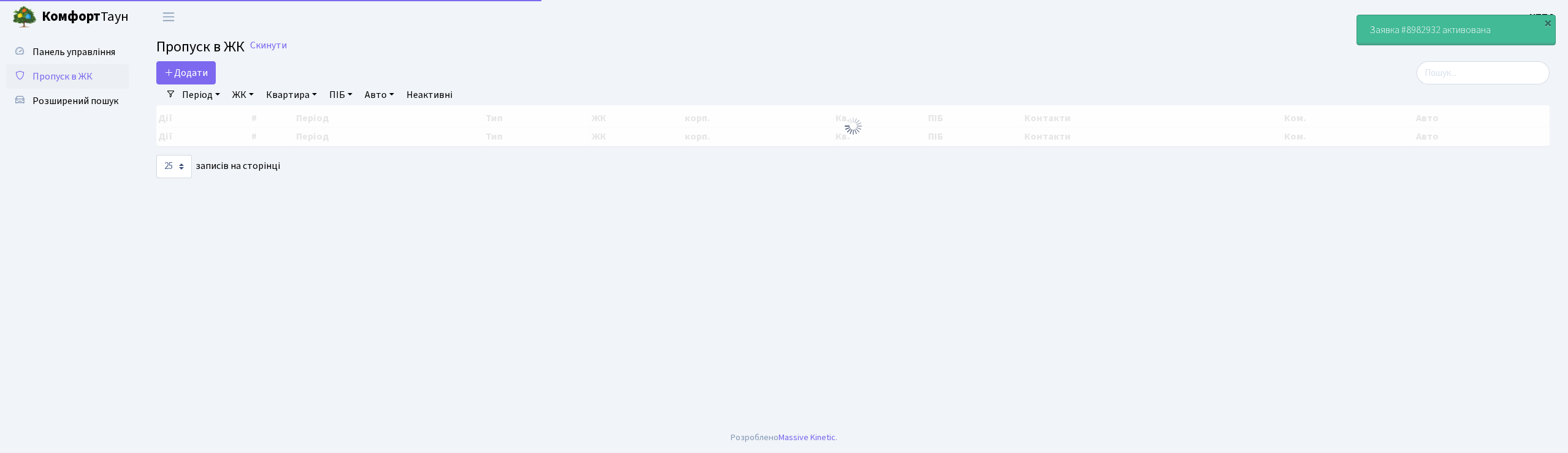
select select "25"
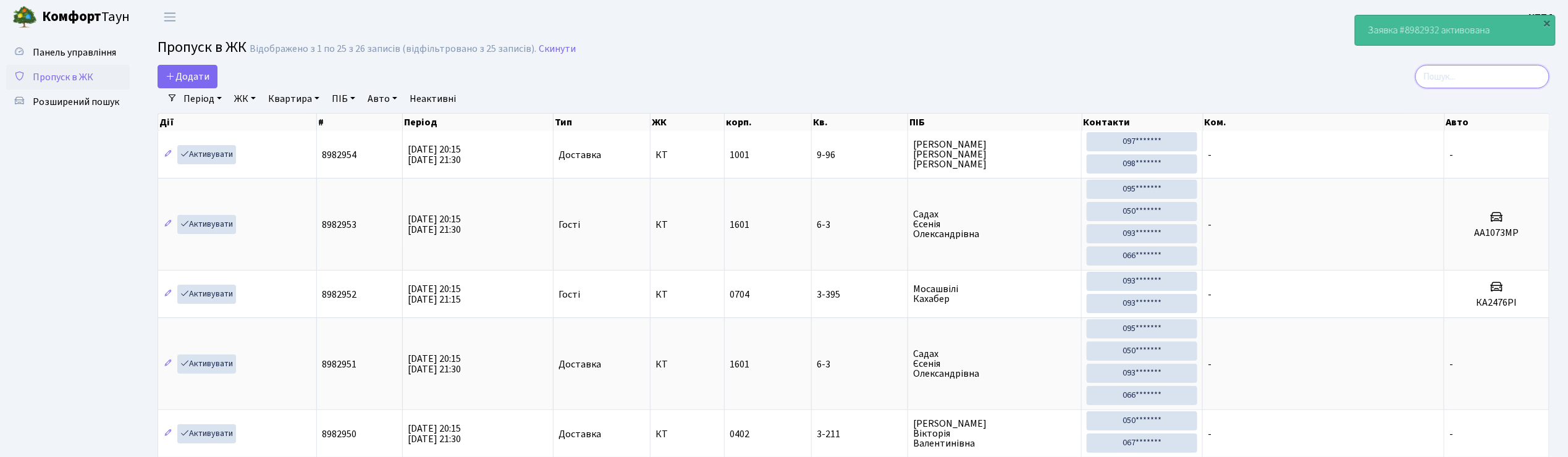
click at [1471, 75] on input "search" at bounding box center [1483, 77] width 134 height 23
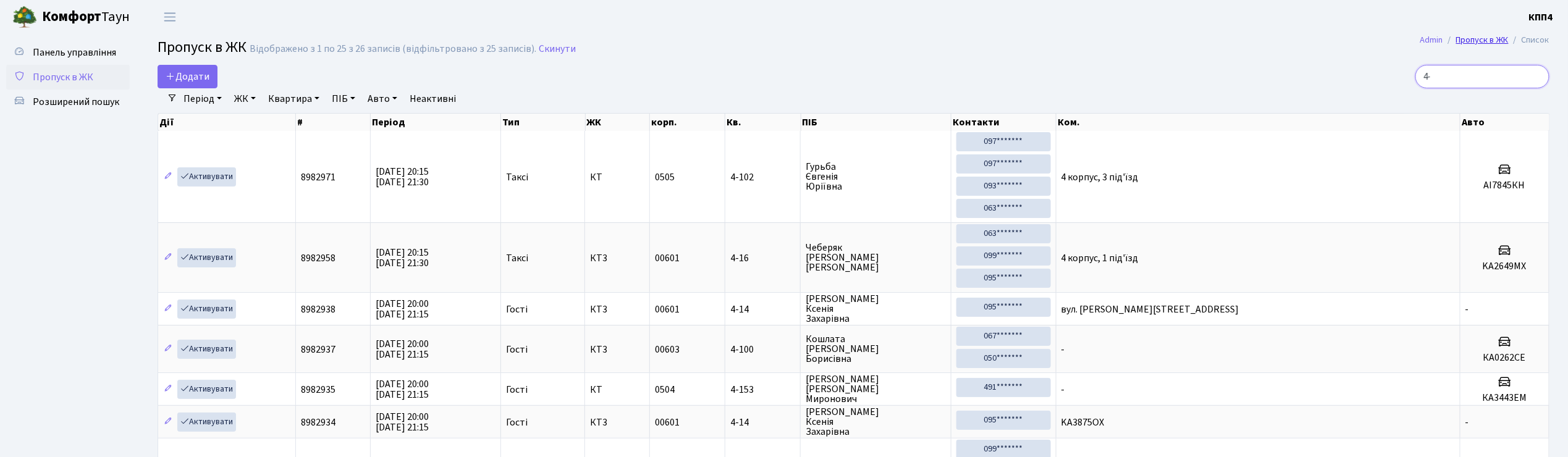
type input "4"
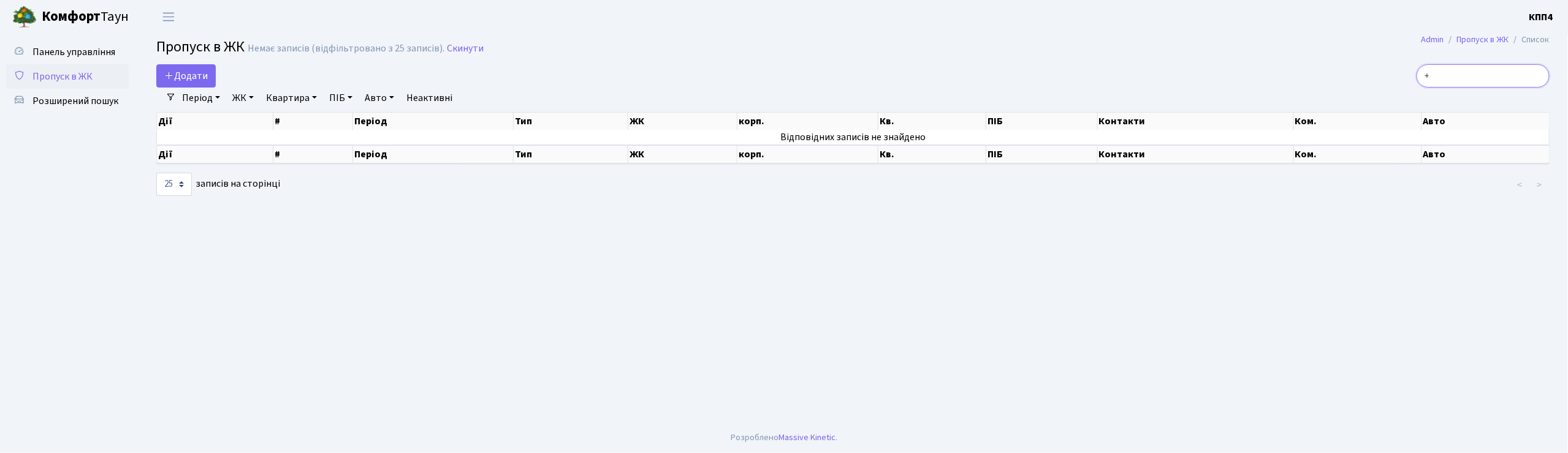
type input "+"
click at [1506, 85] on input "+" at bounding box center [1483, 76] width 133 height 23
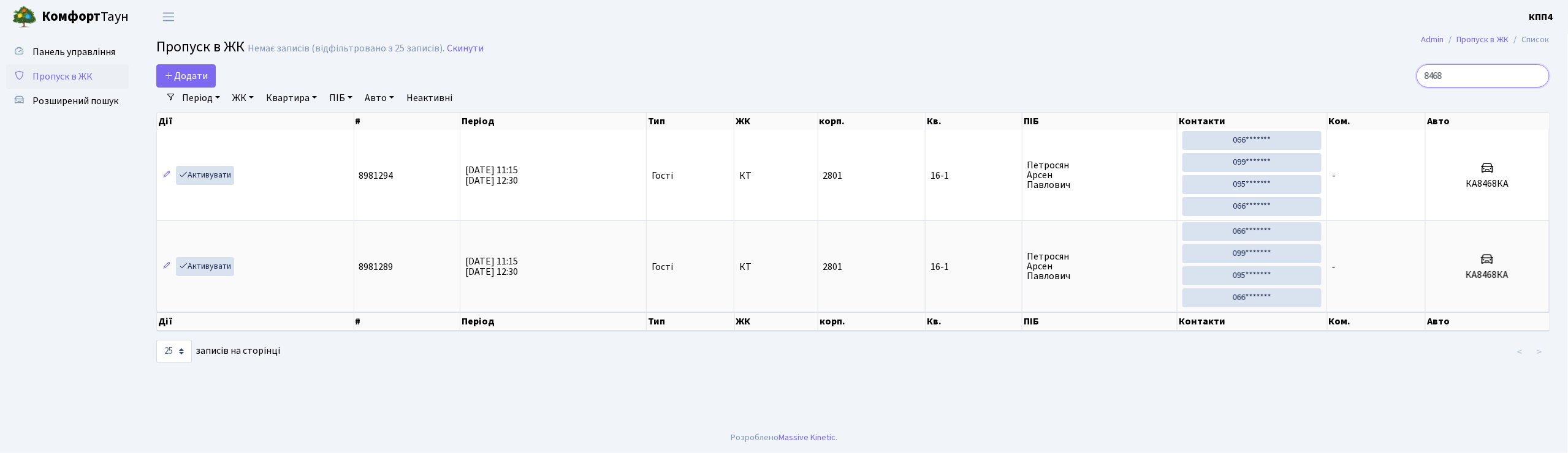
type input "8468"
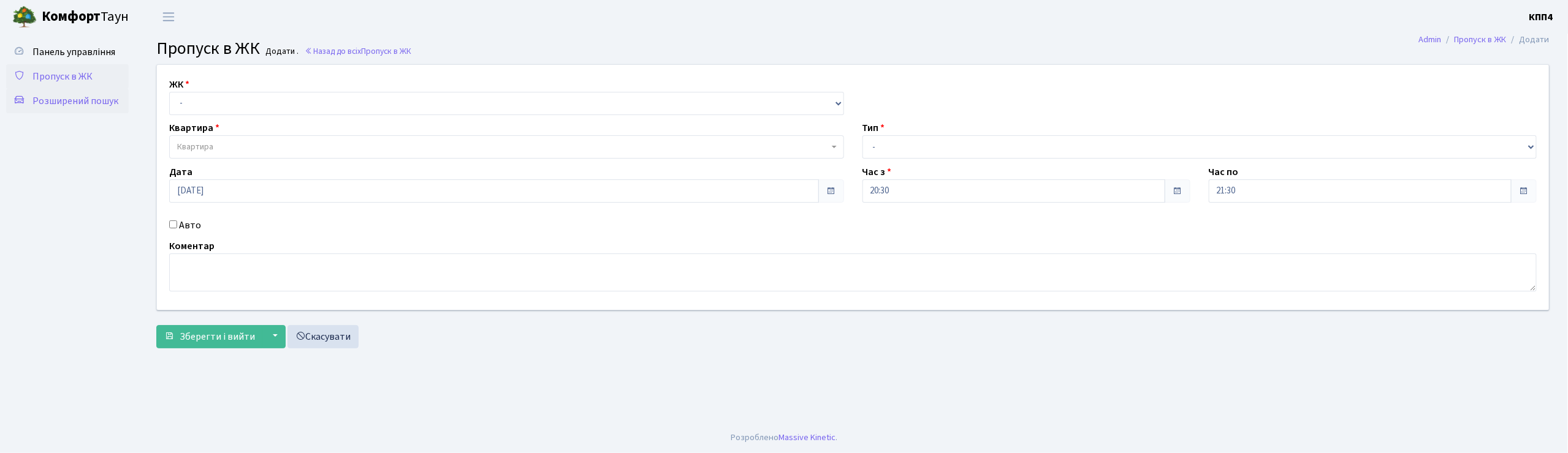
drag, startPoint x: 55, startPoint y: 103, endPoint x: 66, endPoint y: 103, distance: 11.0
click at [55, 103] on span "Розширений пошук" at bounding box center [75, 101] width 85 height 13
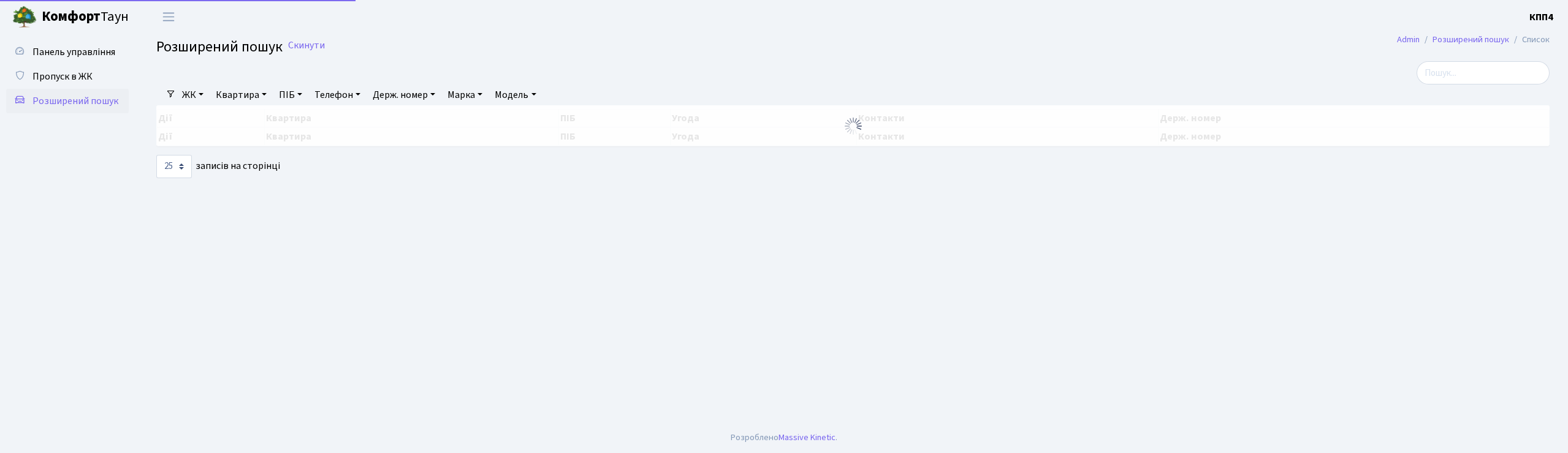
select select "25"
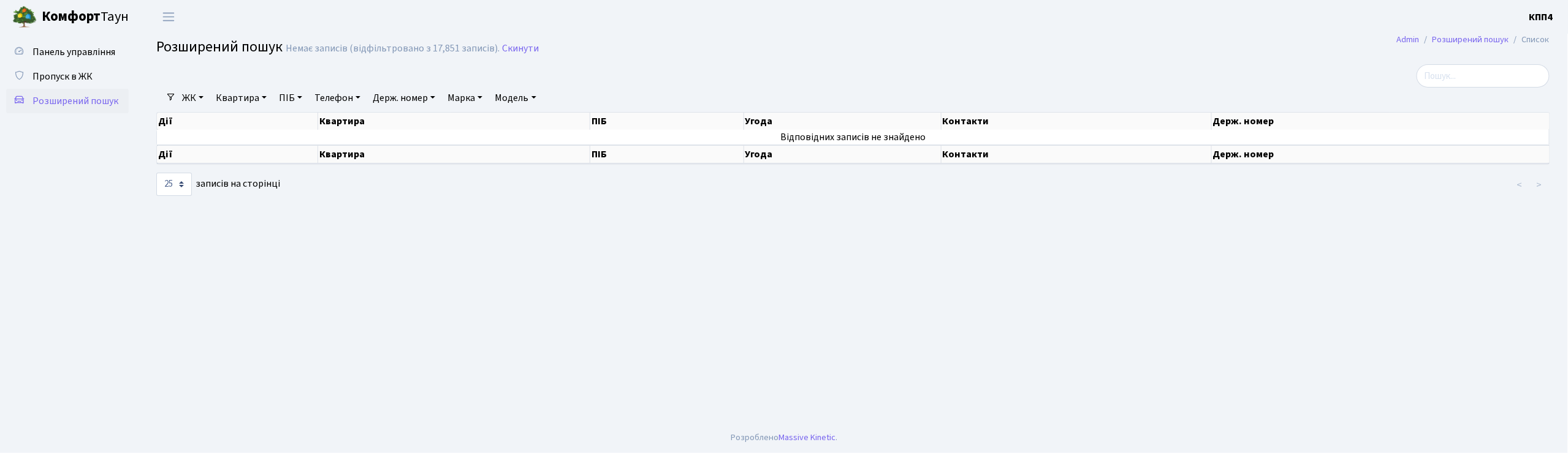
click at [248, 93] on link "Квартира" at bounding box center [241, 98] width 61 height 21
click at [256, 125] on input "text" at bounding box center [247, 122] width 71 height 23
type input "4-411"
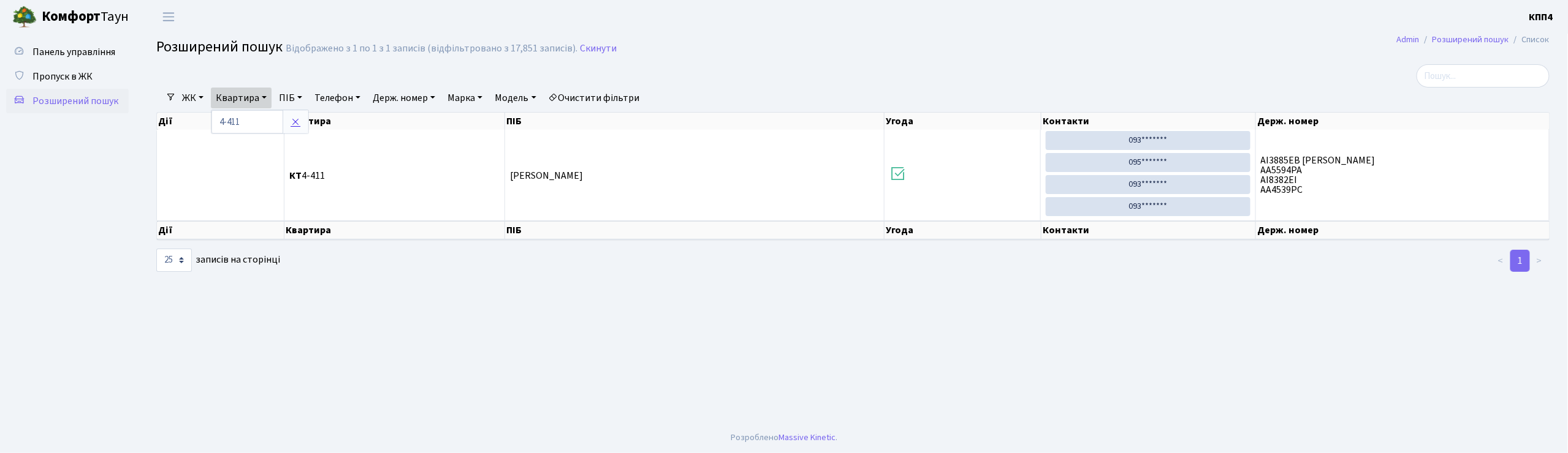
click at [298, 124] on icon at bounding box center [296, 122] width 10 height 10
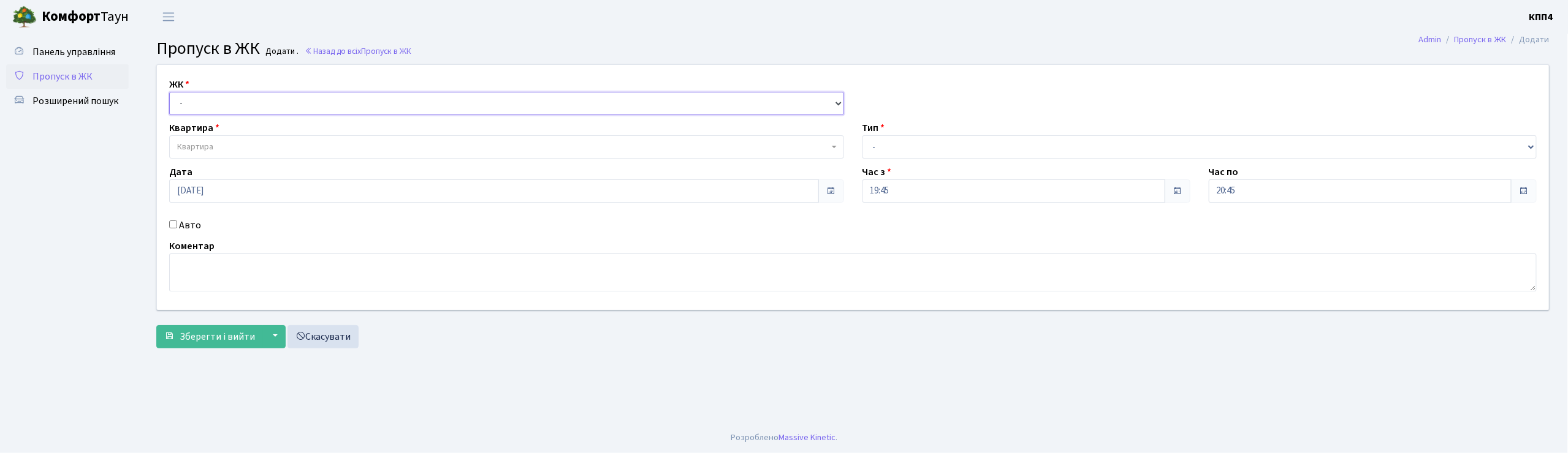
click at [330, 102] on select "- КТ, вул. Регенераторна, 4 КТ2, просп. [STREET_ADDRESS] [STREET_ADDRESS] [PERS…" at bounding box center [506, 104] width 675 height 23
select select "271"
click at [169, 92] on select "- КТ, вул. Регенераторна, 4 КТ2, просп. Соборності, 17 КТ3, вул. Березнева, 16 …" at bounding box center [506, 104] width 675 height 23
select select
click at [332, 151] on span "Квартира" at bounding box center [502, 147] width 652 height 12
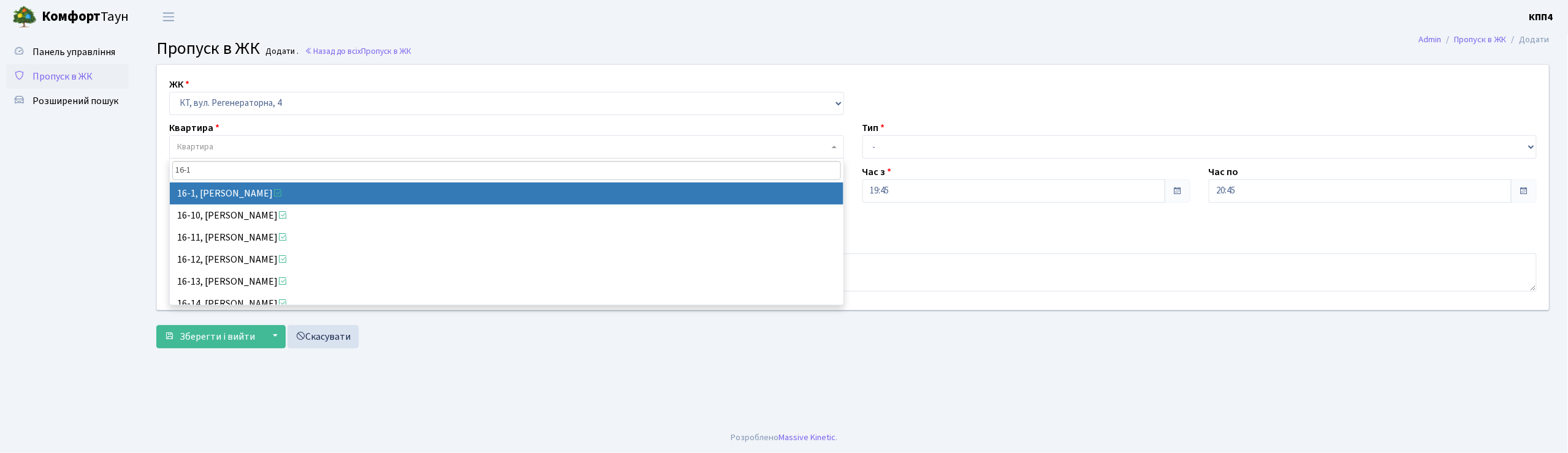
type input "16-1"
select select "8562"
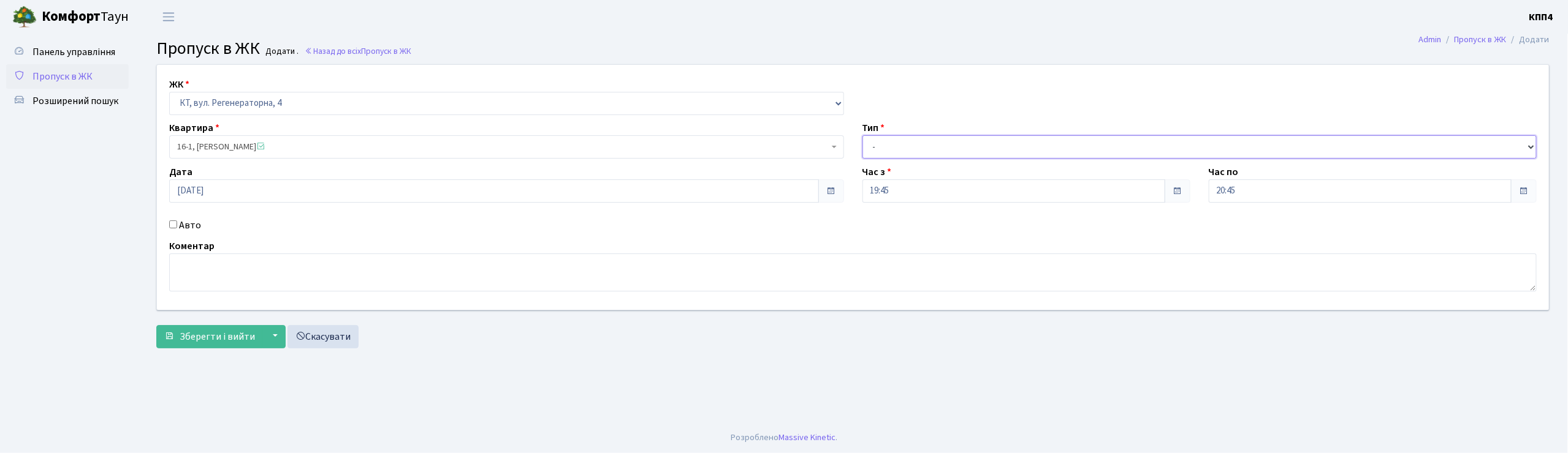
click at [908, 152] on select "- Доставка Таксі Гості Сервіс" at bounding box center [1199, 147] width 675 height 23
select select "3"
click at [862, 135] on select "- Доставка Таксі Гості Сервіс" at bounding box center [1199, 147] width 675 height 23
click at [175, 221] on input "Авто" at bounding box center [173, 225] width 8 height 8
checkbox input "true"
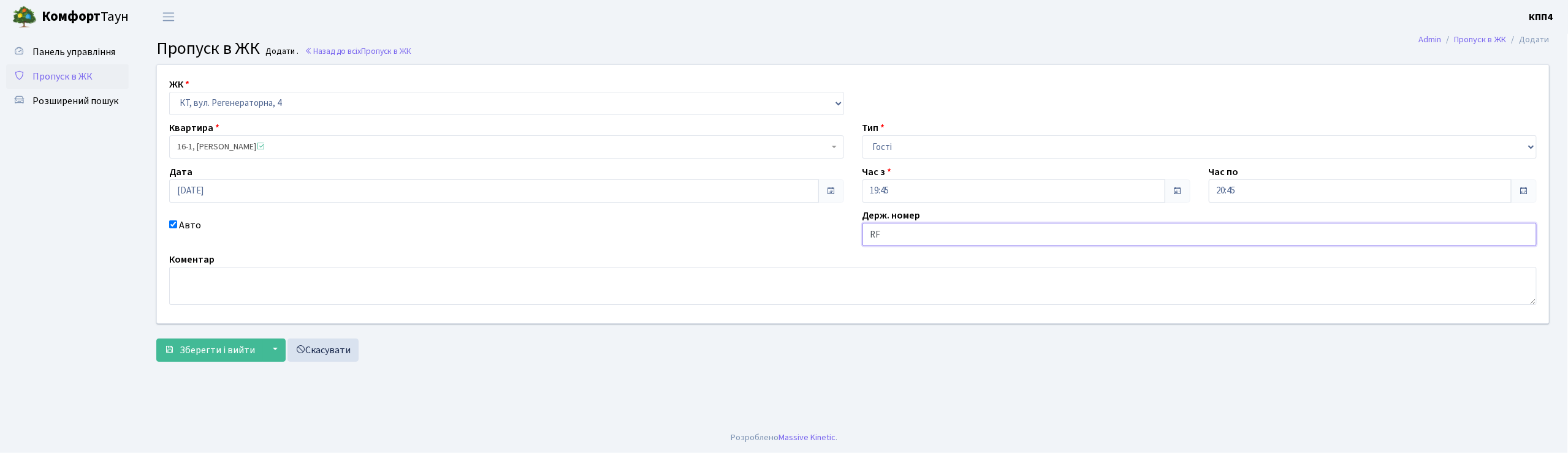
type input "R"
click at [877, 229] on input "text" at bounding box center [1199, 235] width 675 height 23
type input "КА8468КА"
click at [833, 194] on span at bounding box center [831, 191] width 10 height 10
click at [506, 197] on input "[DATE]" at bounding box center [494, 191] width 650 height 23
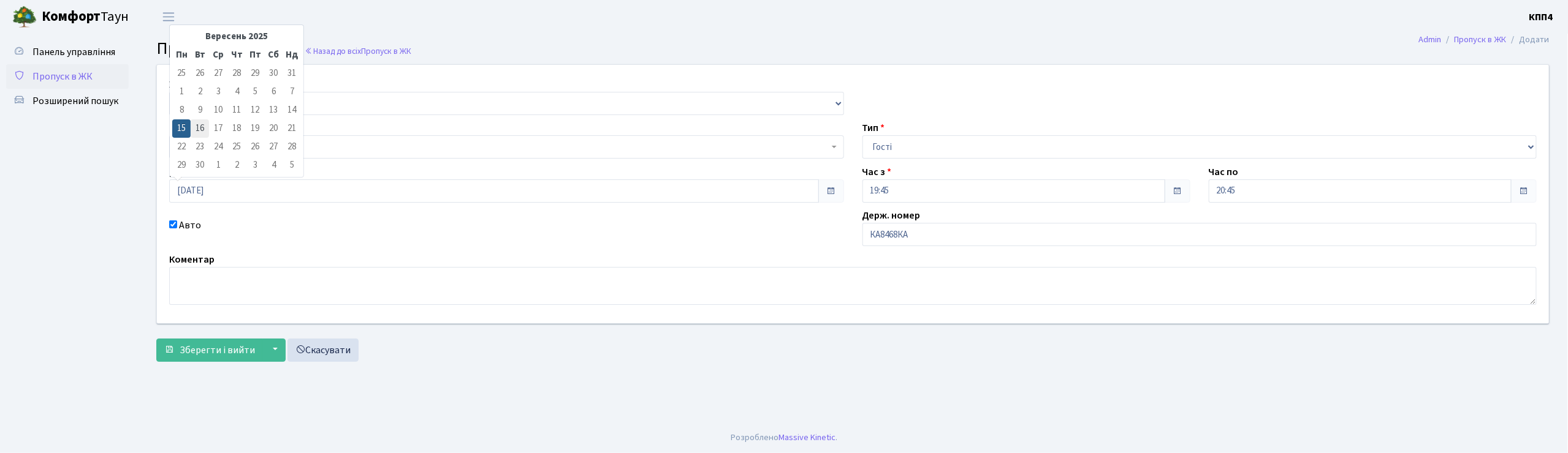
click at [201, 129] on td "16" at bounding box center [200, 129] width 18 height 18
type input "16.09.2025"
click at [237, 344] on span "Зберегти і вийти" at bounding box center [217, 350] width 76 height 13
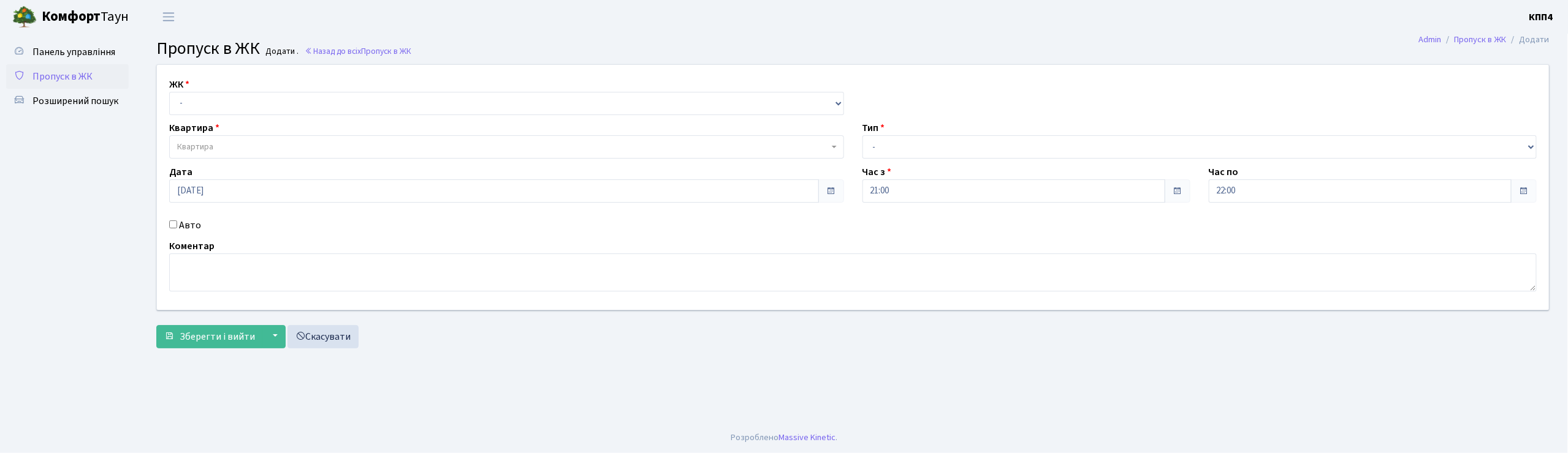
click at [172, 223] on input "Авто" at bounding box center [173, 225] width 8 height 8
checkbox input "true"
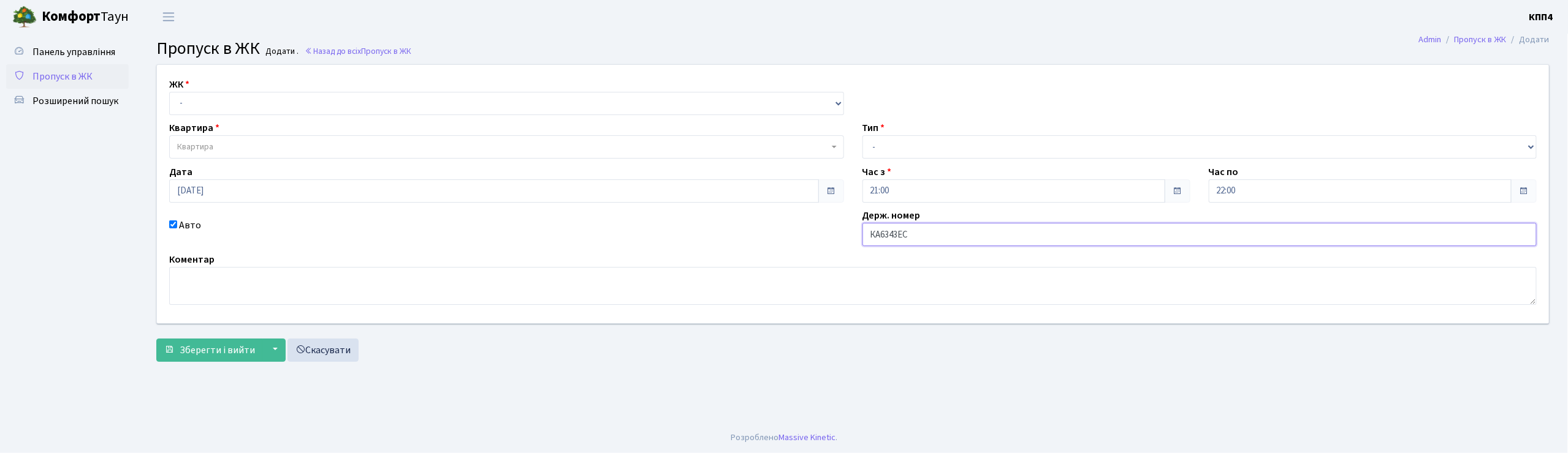
type input "КА6343ЕС"
click at [278, 110] on select "- КТ, вул. Регенераторна, 4 КТ2, просп. Соборності, 17 КТ3, вул. Березнева, 16 …" at bounding box center [506, 104] width 675 height 23
select select "271"
click at [169, 92] on select "- КТ, вул. Регенераторна, 4 КТ2, просп. Соборності, 17 КТ3, вул. Березнева, 16 …" at bounding box center [506, 104] width 675 height 23
select select
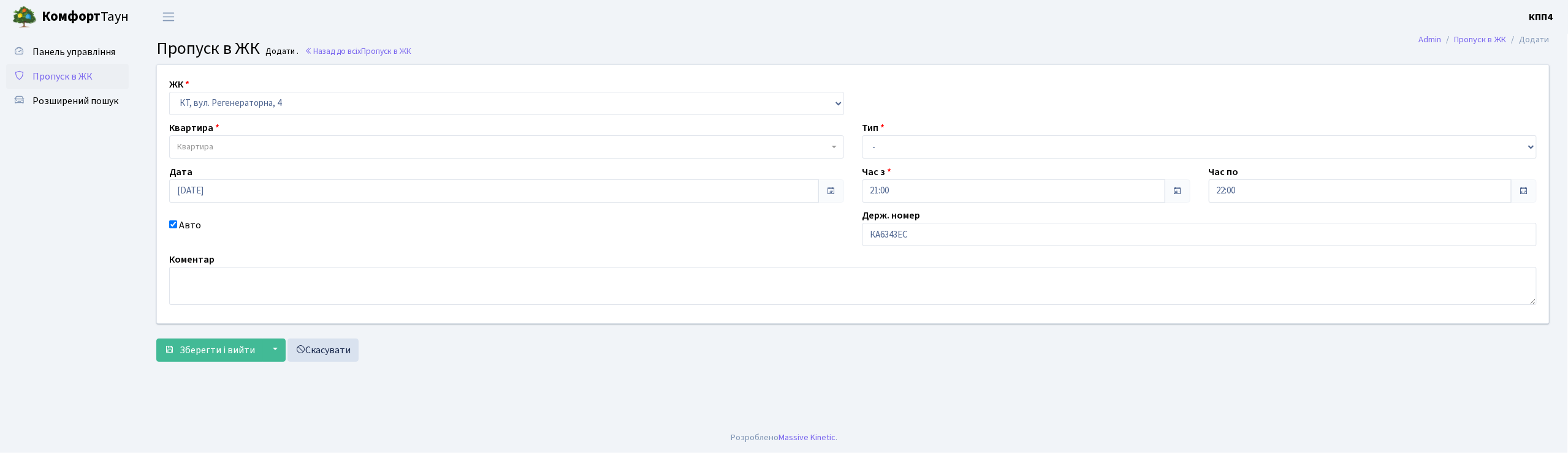
click at [286, 148] on span "Квартира" at bounding box center [502, 147] width 652 height 12
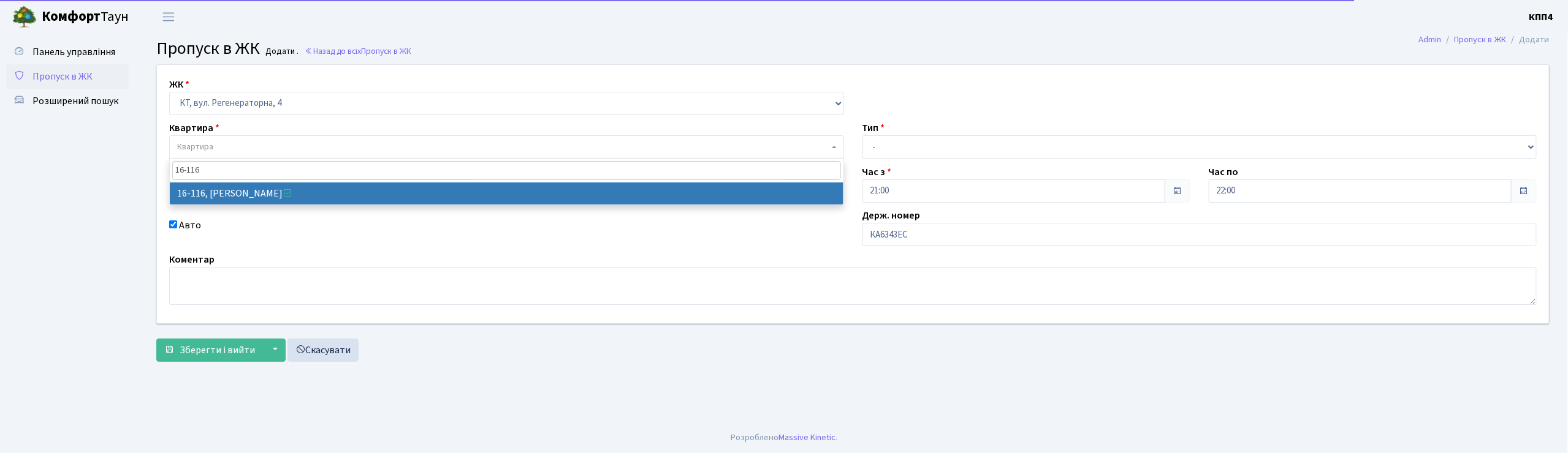
type input "16-116"
select select "8677"
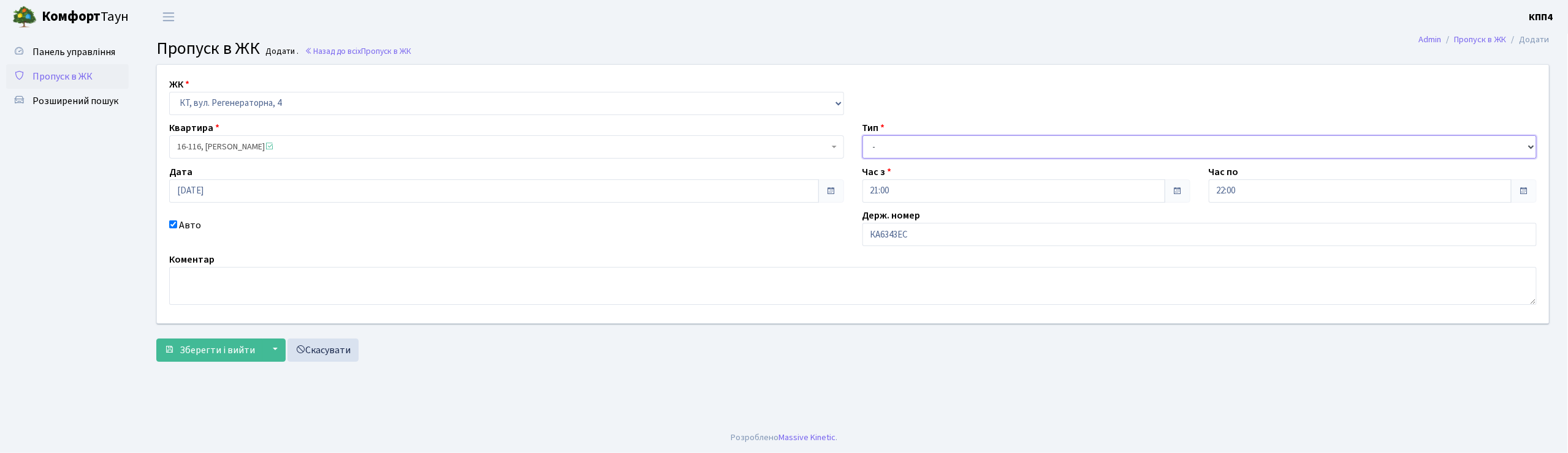
click at [891, 139] on select "- Доставка Таксі Гості Сервіс" at bounding box center [1199, 147] width 675 height 23
select select "3"
click at [862, 135] on select "- Доставка Таксі Гості Сервіс" at bounding box center [1199, 147] width 675 height 23
click at [240, 343] on span "Зберегти і вийти" at bounding box center [217, 350] width 76 height 13
